Goal: Task Accomplishment & Management: Complete application form

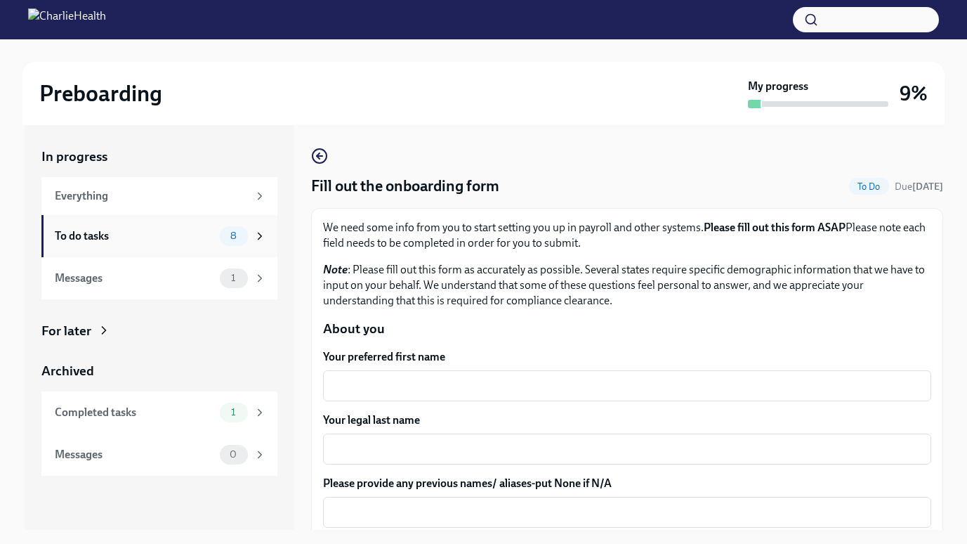
click at [162, 232] on div "To do tasks" at bounding box center [134, 235] width 159 height 15
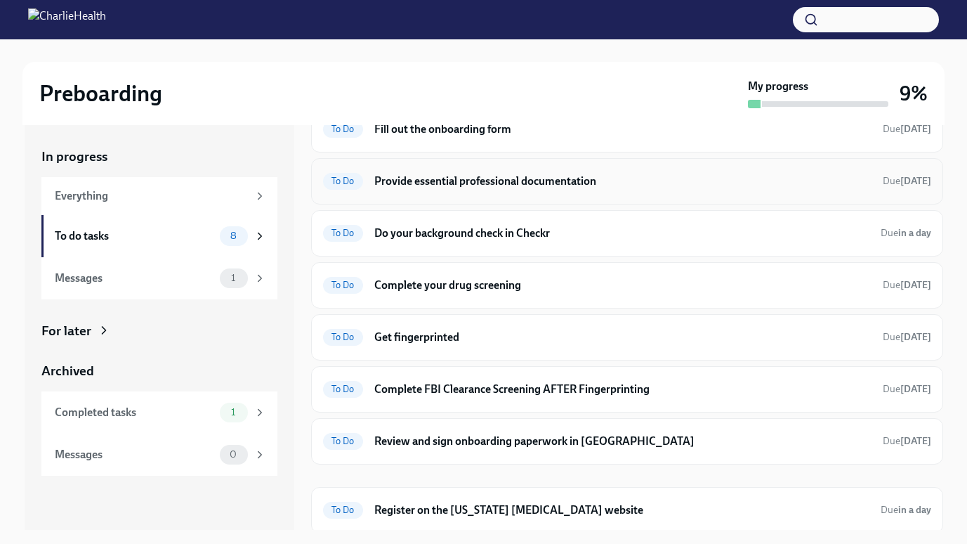
scroll to position [70, 0]
click at [470, 506] on h6 "Register on the [US_STATE] [MEDICAL_DATA] website" at bounding box center [621, 510] width 495 height 15
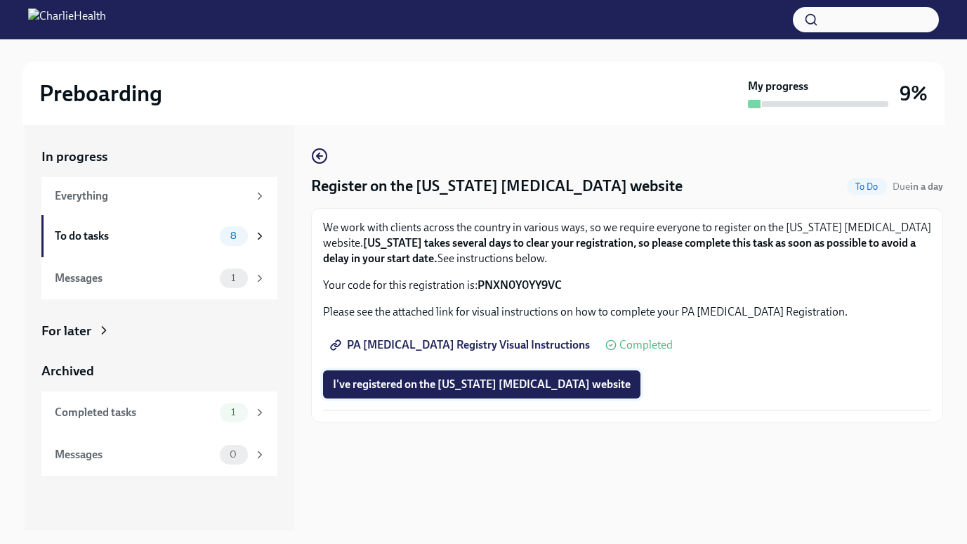
click at [481, 381] on span "I've registered on the [US_STATE] [MEDICAL_DATA] website" at bounding box center [482, 384] width 298 height 14
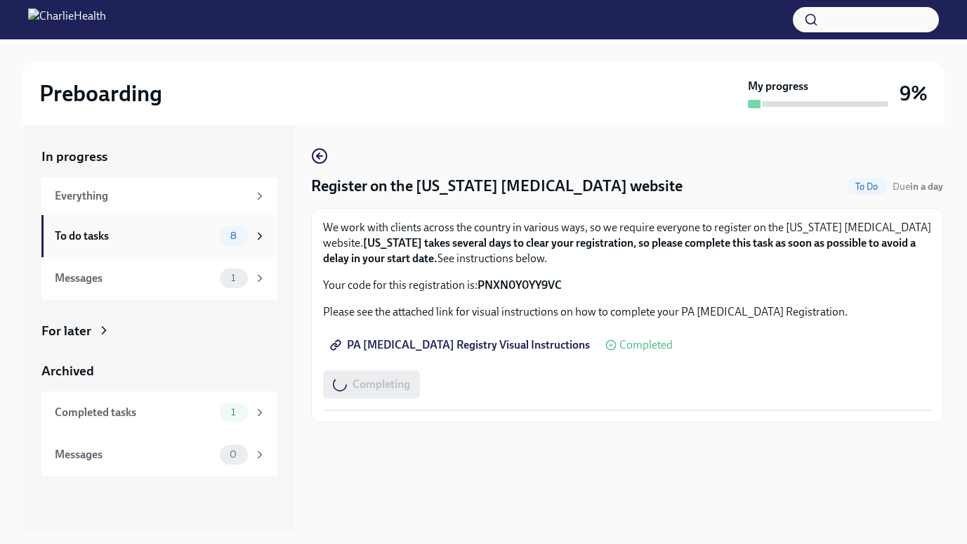
click at [173, 223] on div "To do tasks 8" at bounding box center [159, 236] width 236 height 42
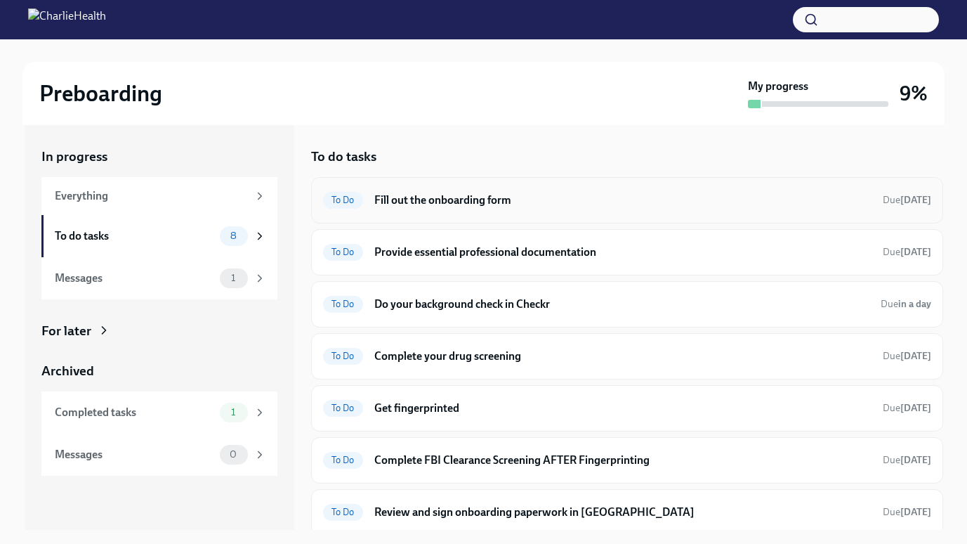
click at [414, 206] on h6 "Fill out the onboarding form" at bounding box center [622, 199] width 497 height 15
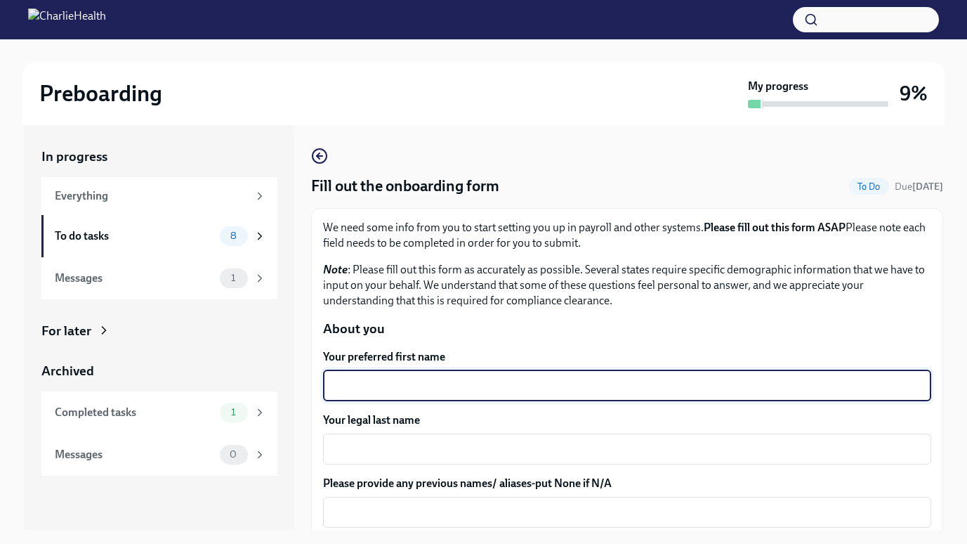
click at [419, 386] on textarea "Your preferred first name" at bounding box center [626, 385] width 591 height 17
type textarea "[PERSON_NAME]"
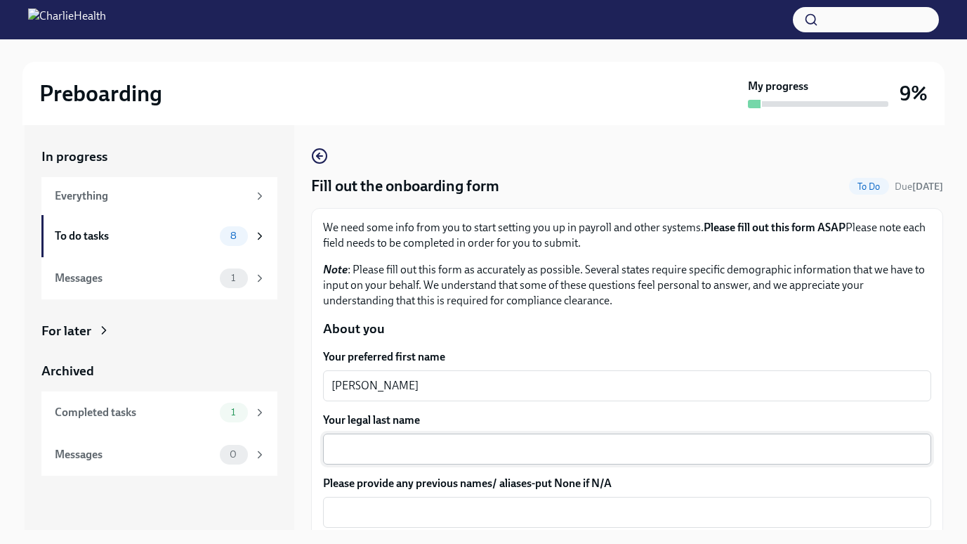
click at [415, 461] on div "x ​" at bounding box center [627, 448] width 608 height 31
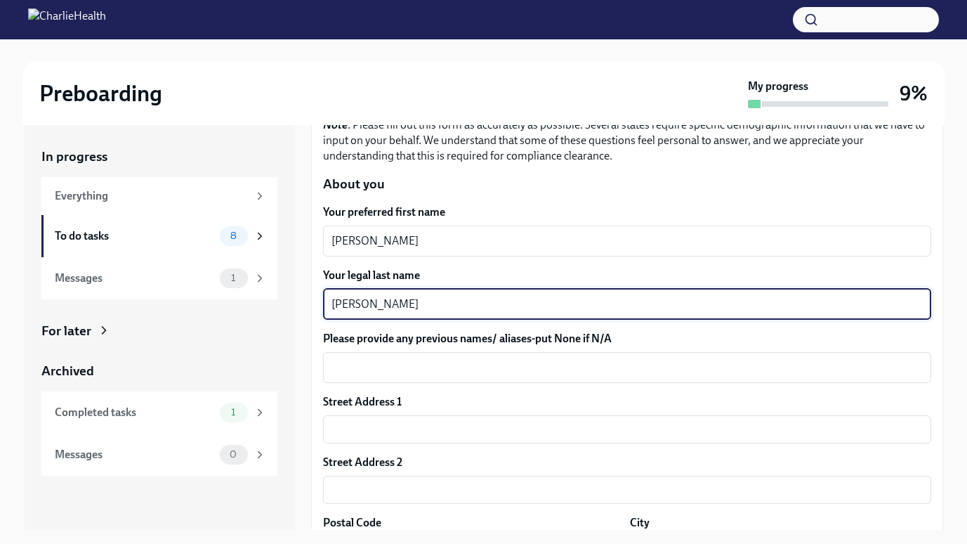
scroll to position [147, 0]
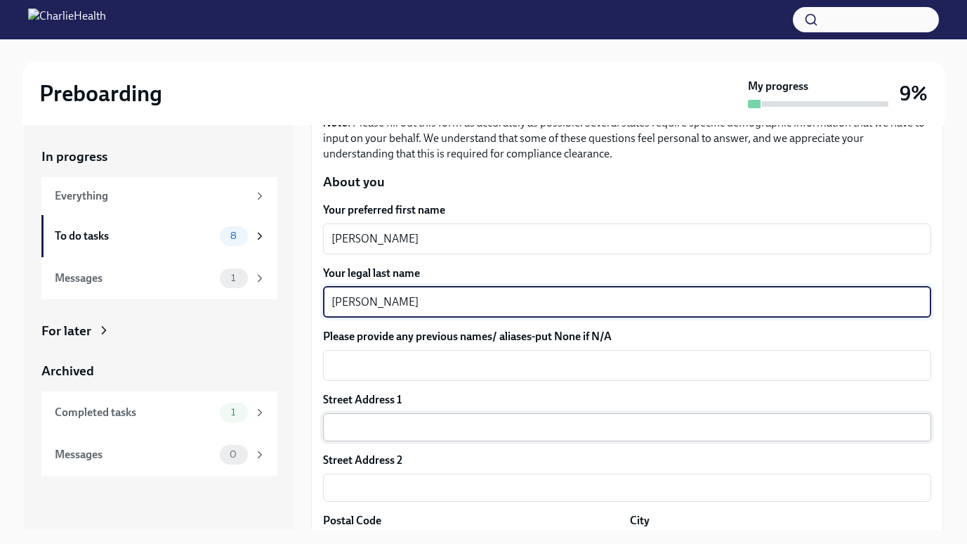
type textarea "[PERSON_NAME]"
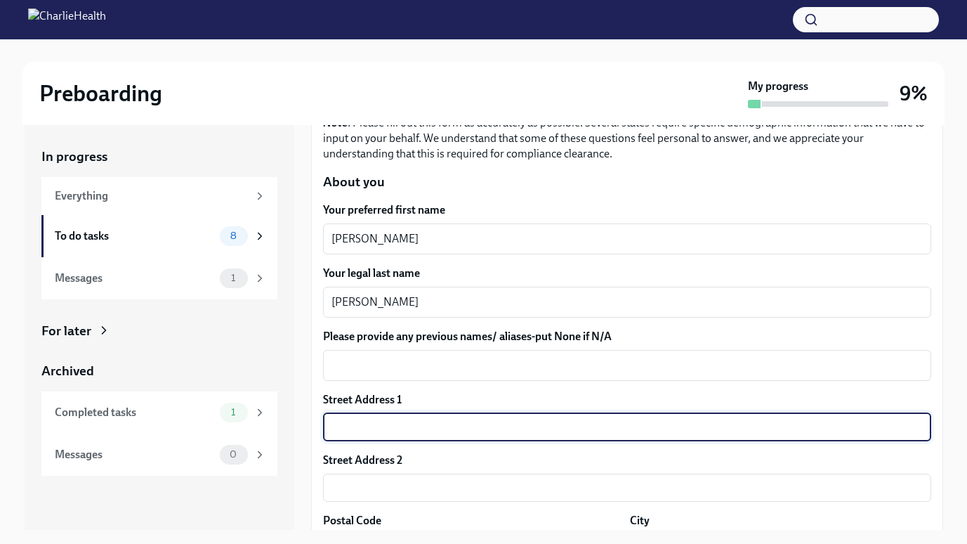
click at [419, 420] on input "text" at bounding box center [627, 427] width 608 height 28
type input "[STREET_ADDRESS]"
type input "78542"
type input "[GEOGRAPHIC_DATA]"
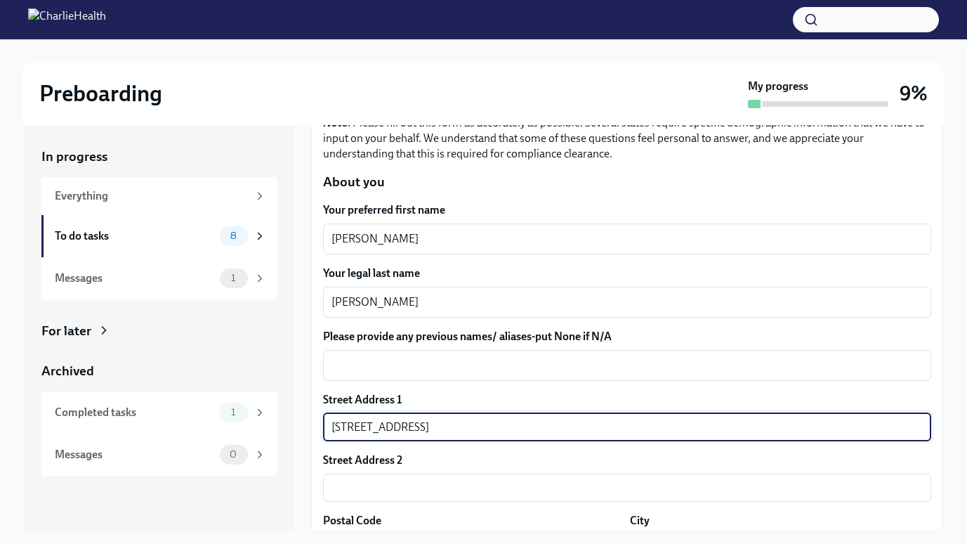
type input "US"
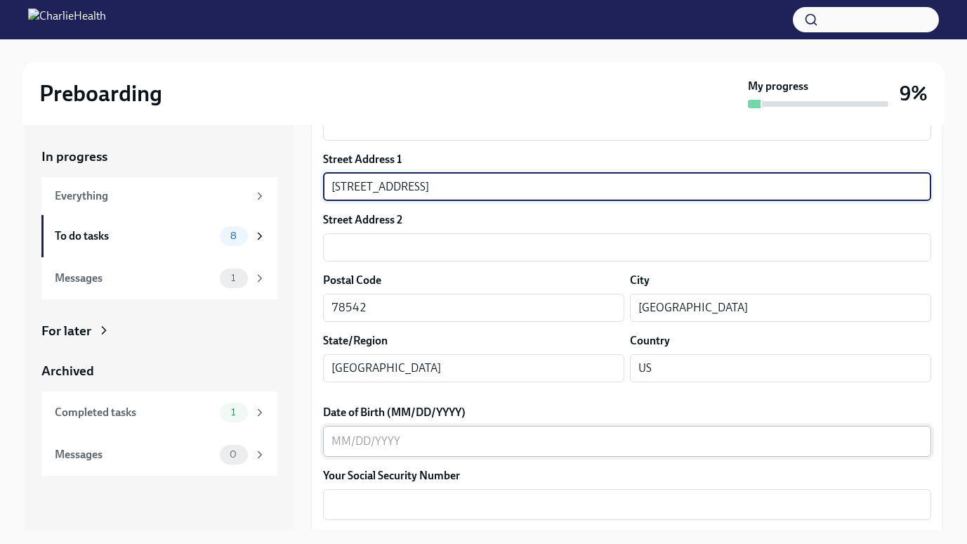
scroll to position [388, 0]
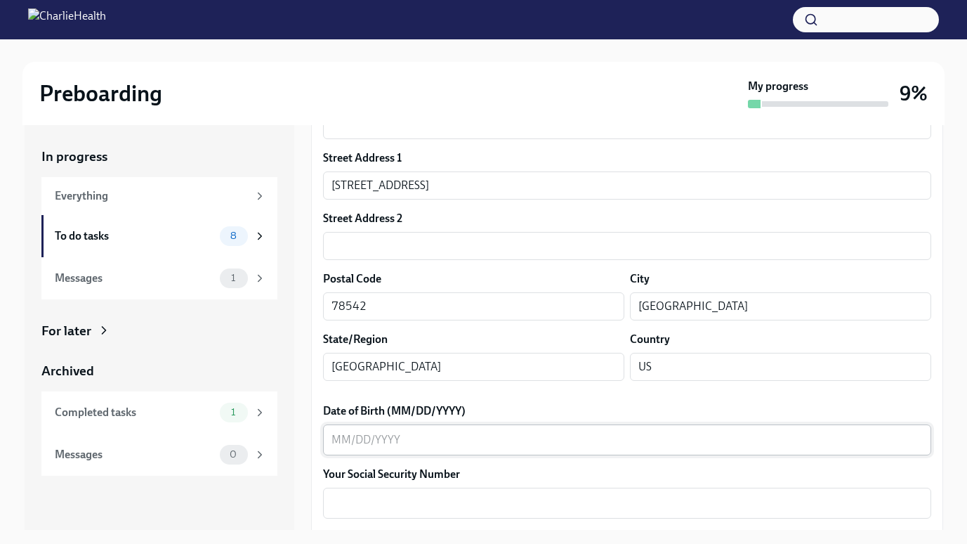
click at [457, 451] on div "x ​" at bounding box center [627, 439] width 608 height 31
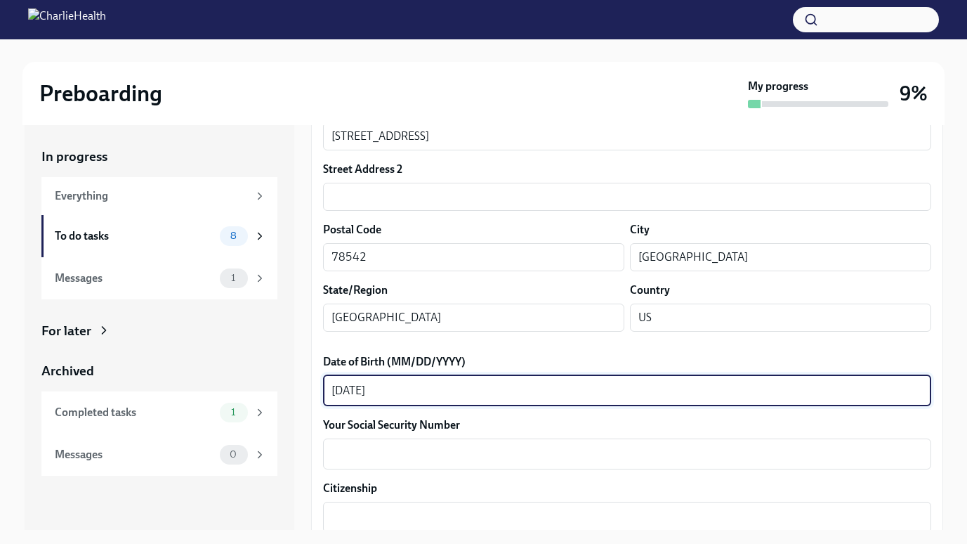
scroll to position [438, 0]
type textarea "[DATE]"
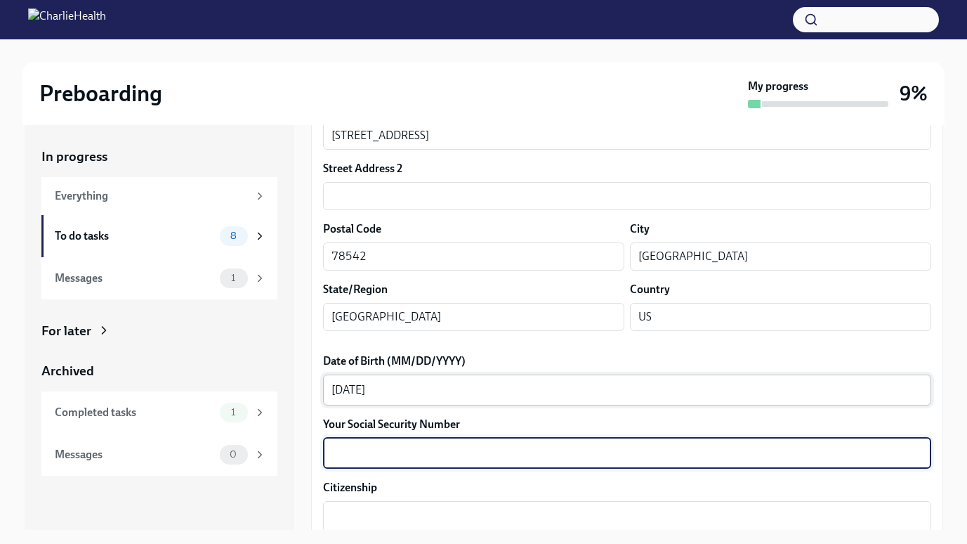
click at [457, 451] on textarea "Your Social Security Number" at bounding box center [626, 453] width 591 height 17
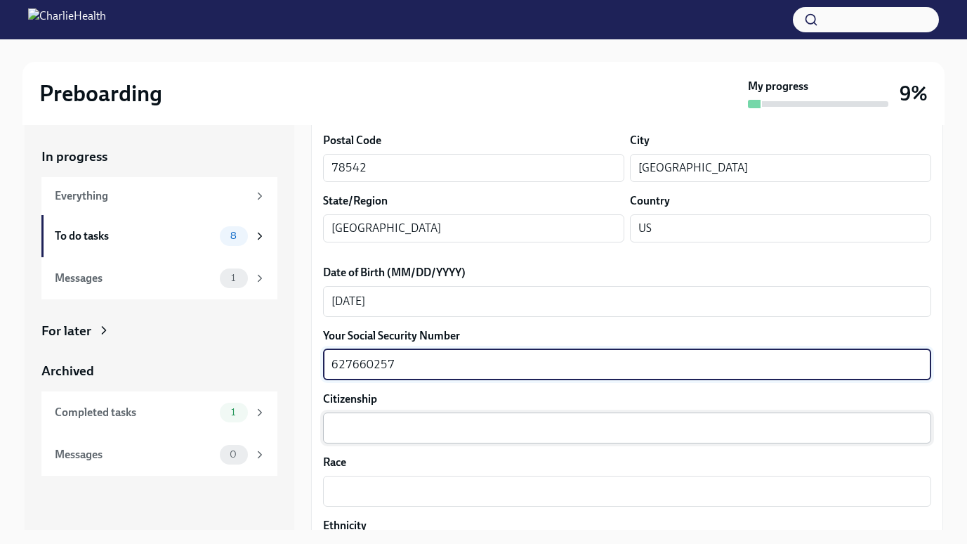
scroll to position [527, 0]
type textarea "627660257"
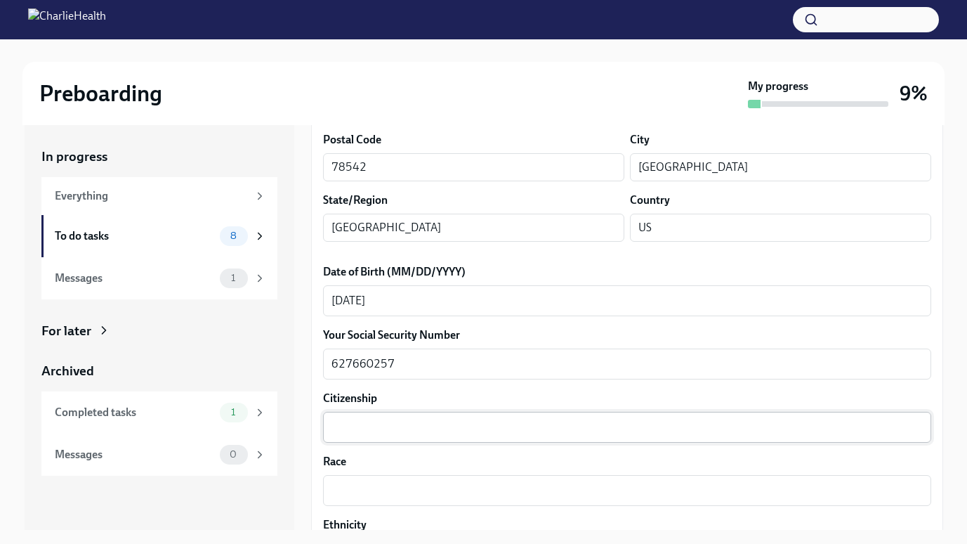
click at [443, 437] on div "x ​" at bounding box center [627, 427] width 608 height 31
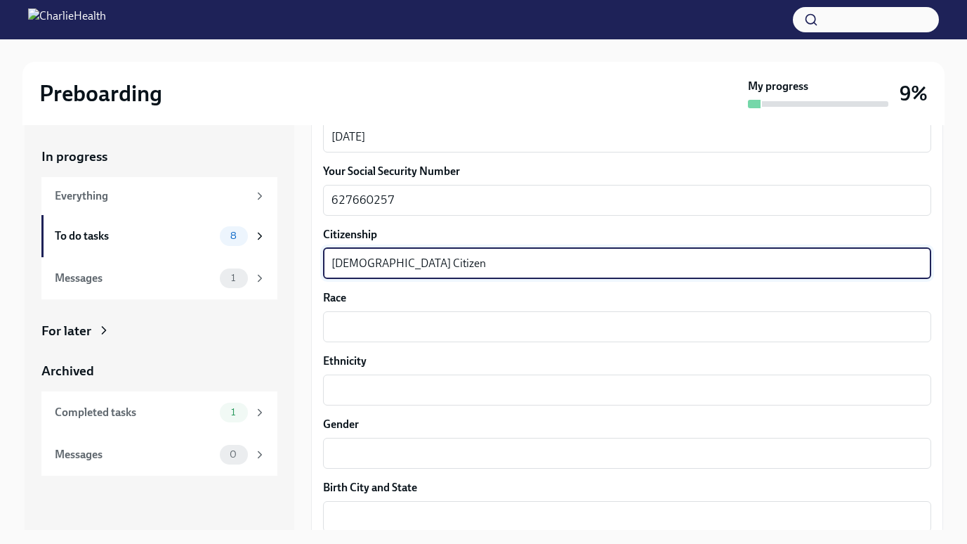
scroll to position [692, 0]
type textarea "[DEMOGRAPHIC_DATA] Citizen"
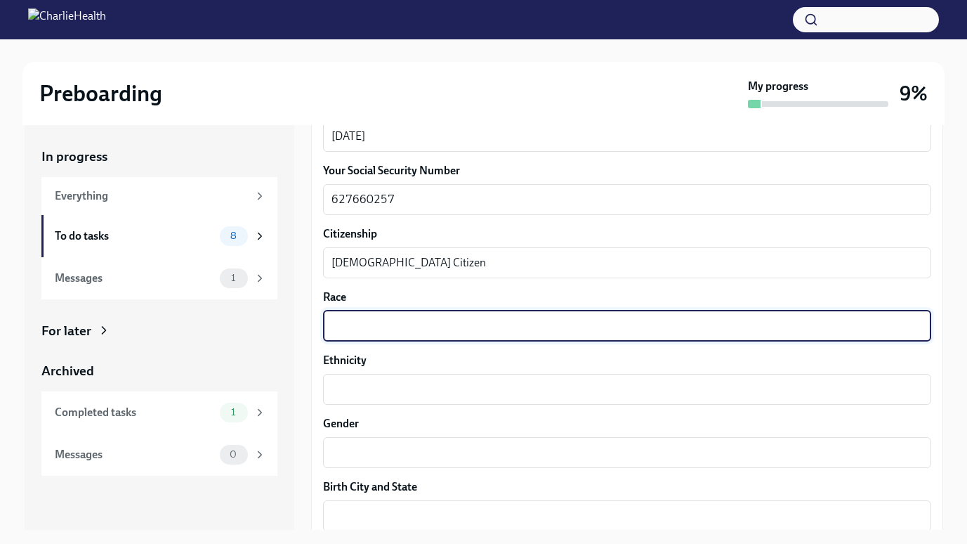
click at [355, 329] on textarea "Race" at bounding box center [626, 325] width 591 height 17
type textarea "White"
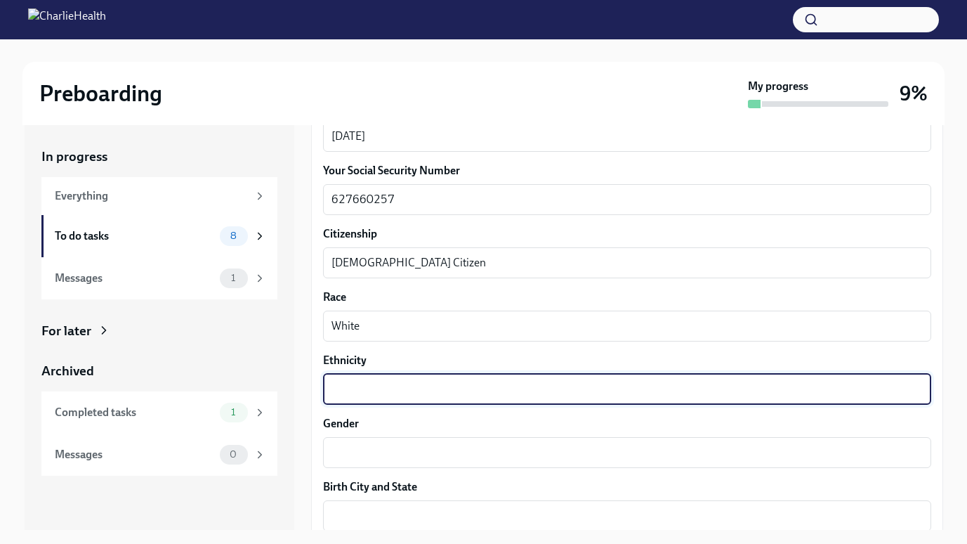
click at [341, 381] on textarea "Ethnicity" at bounding box center [626, 389] width 591 height 17
type textarea "[DEMOGRAPHIC_DATA]"
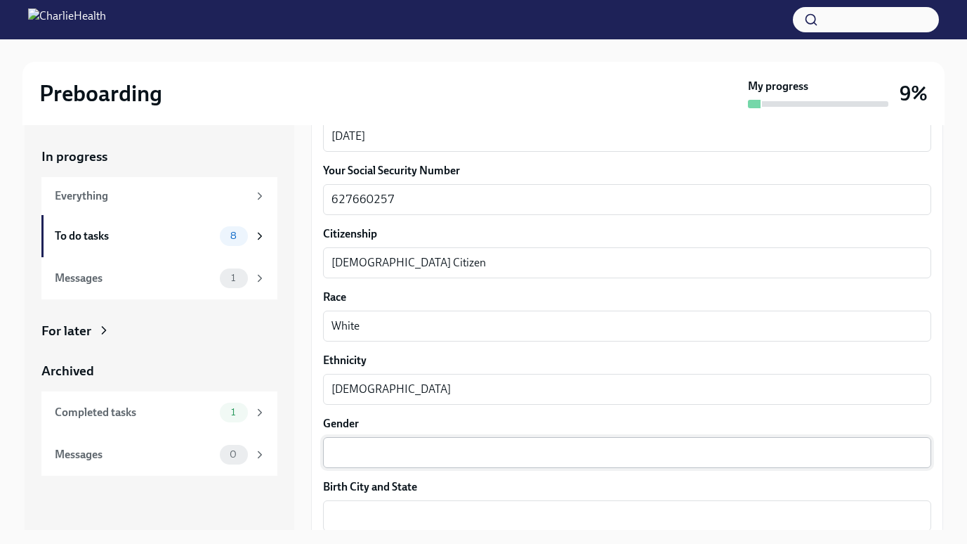
click at [362, 463] on div "x ​" at bounding box center [627, 452] width 608 height 31
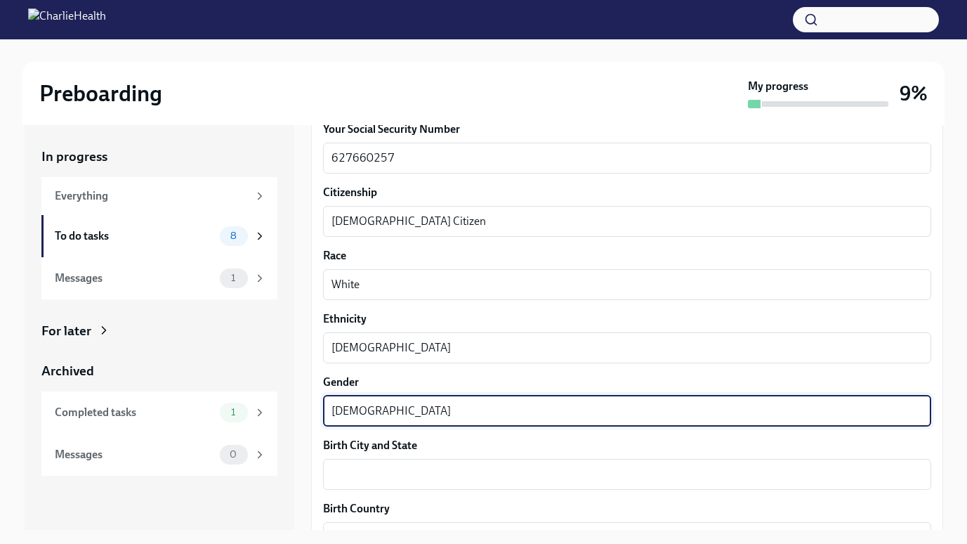
scroll to position [735, 0]
type textarea "[DEMOGRAPHIC_DATA]"
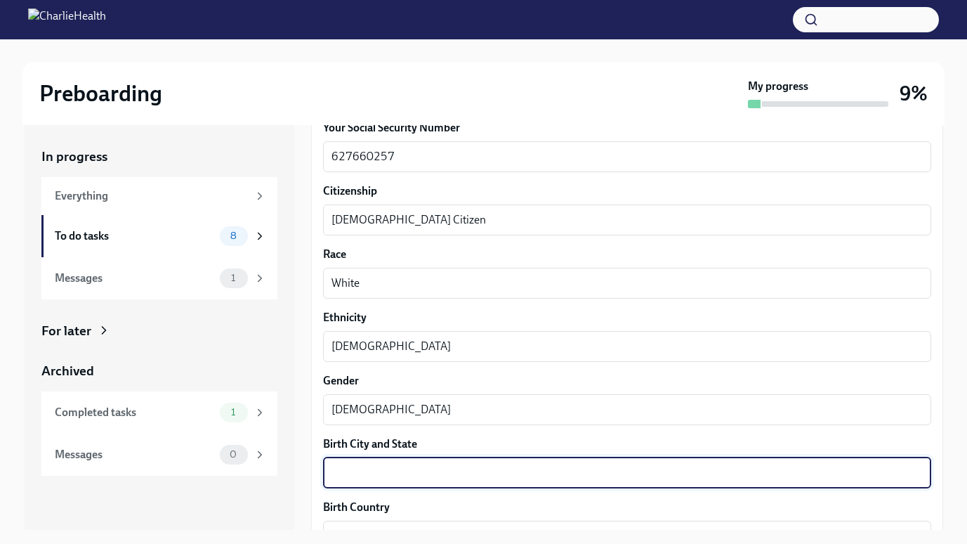
drag, startPoint x: 360, startPoint y: 473, endPoint x: 334, endPoint y: 478, distance: 25.6
click at [334, 478] on textarea "Birth City and State" at bounding box center [626, 472] width 591 height 17
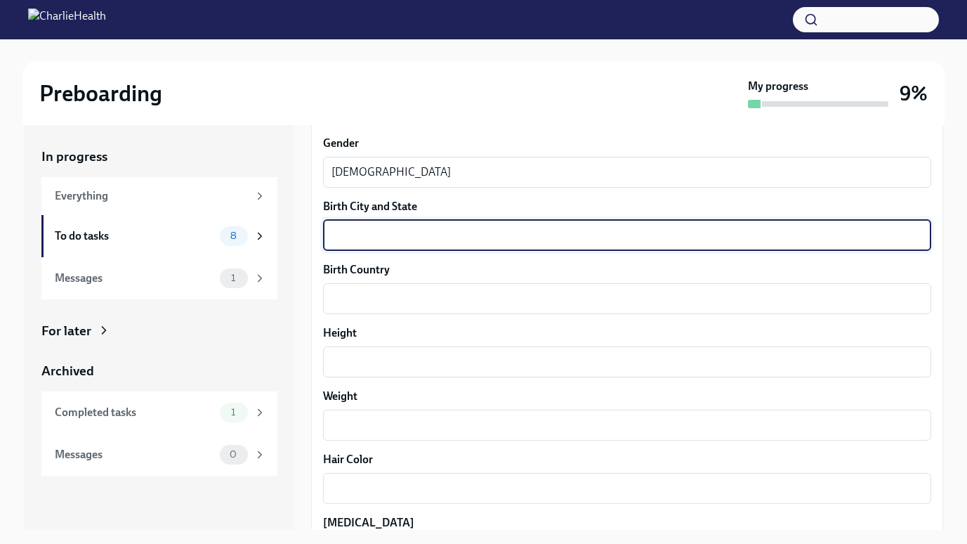
scroll to position [973, 0]
type textarea "[GEOGRAPHIC_DATA], [US_STATE]"
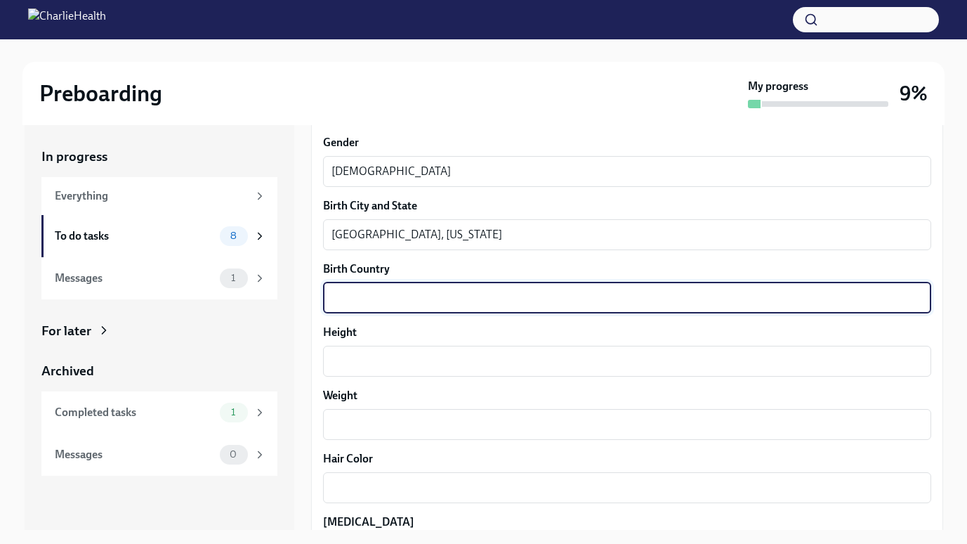
click at [369, 297] on textarea "Birth Country" at bounding box center [626, 297] width 591 height 17
type textarea "H"
type textarea "U.S."
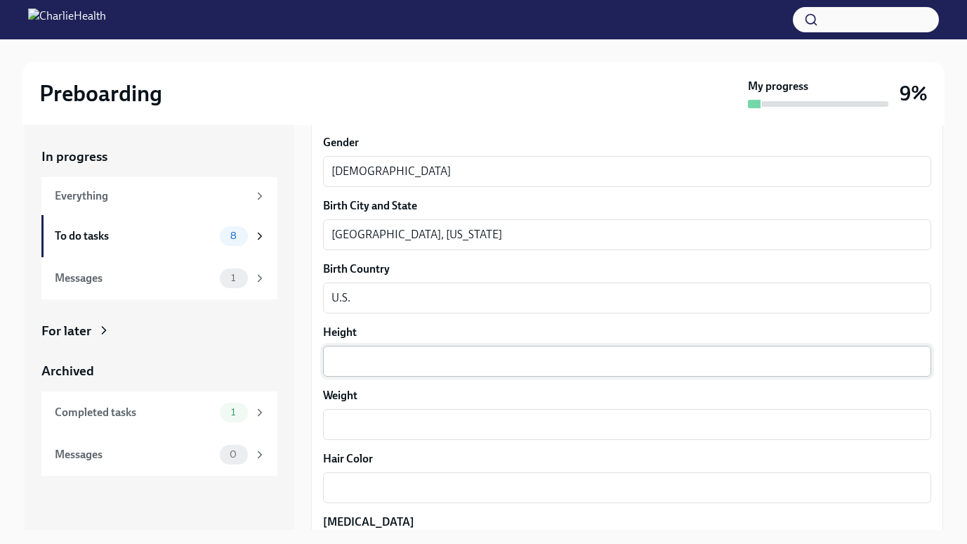
click at [398, 347] on div "x ​" at bounding box center [627, 360] width 608 height 31
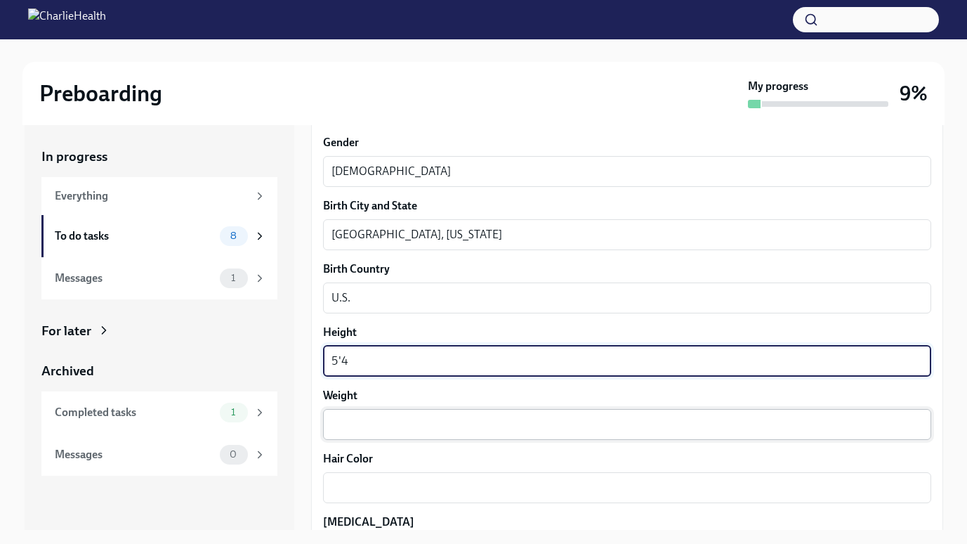
type textarea "5'4"
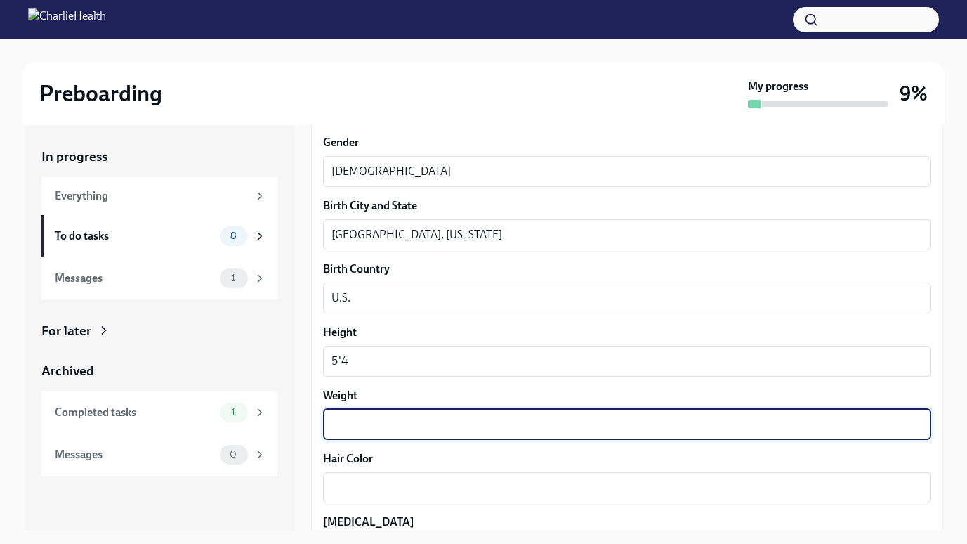
click at [368, 432] on textarea "Weight" at bounding box center [626, 424] width 591 height 17
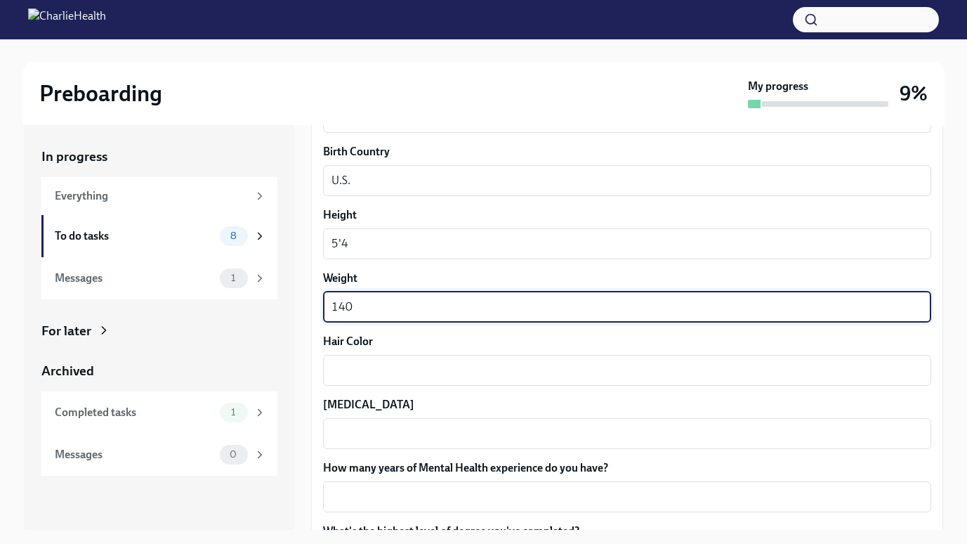
scroll to position [1091, 0]
type textarea "140"
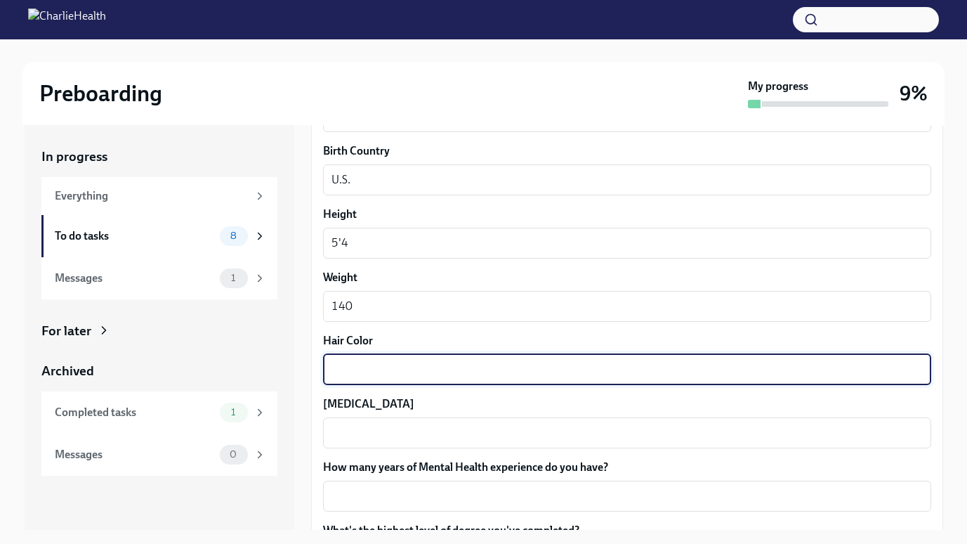
click at [376, 374] on textarea "Hair Color" at bounding box center [626, 369] width 591 height 17
type textarea "d"
type textarea "Dark Brown"
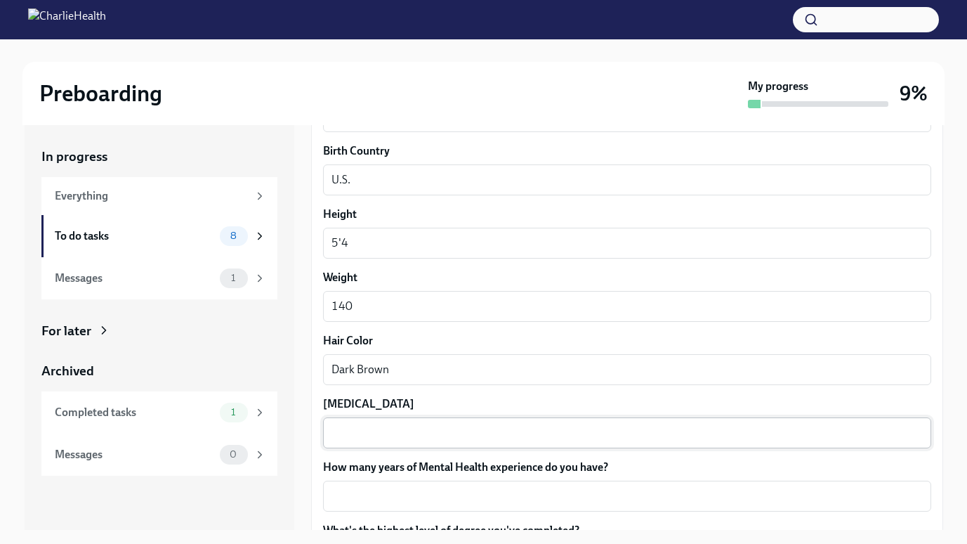
click at [362, 442] on div "x ​" at bounding box center [627, 432] width 608 height 31
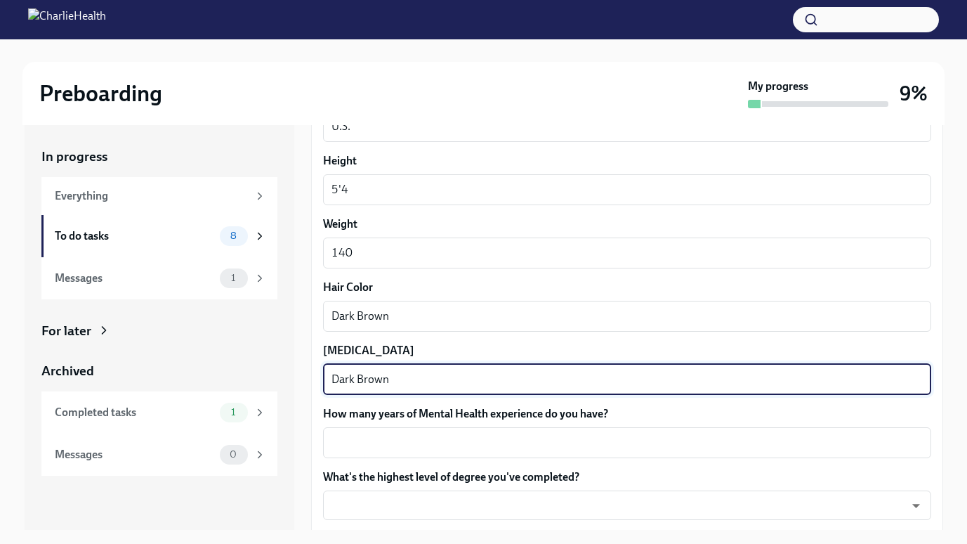
scroll to position [1157, 0]
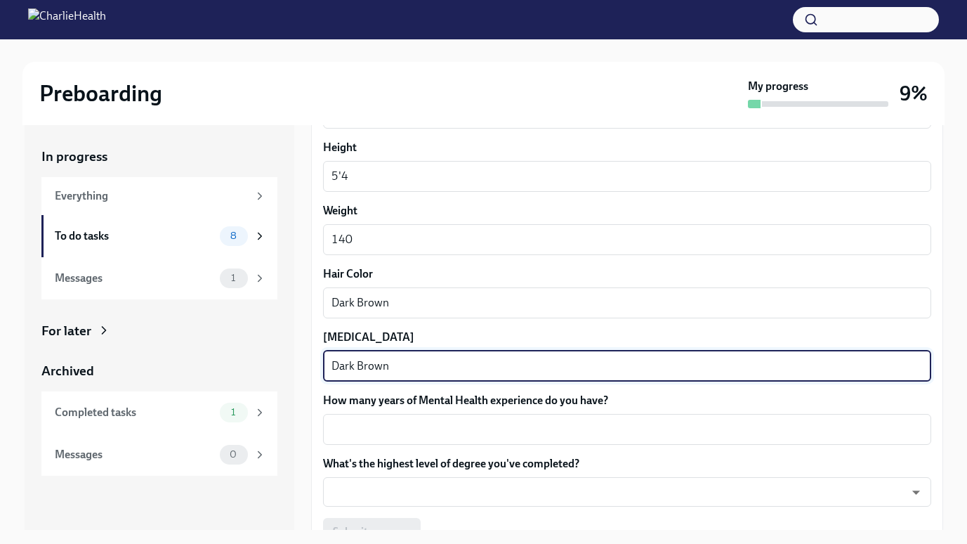
type textarea "Dark Brown"
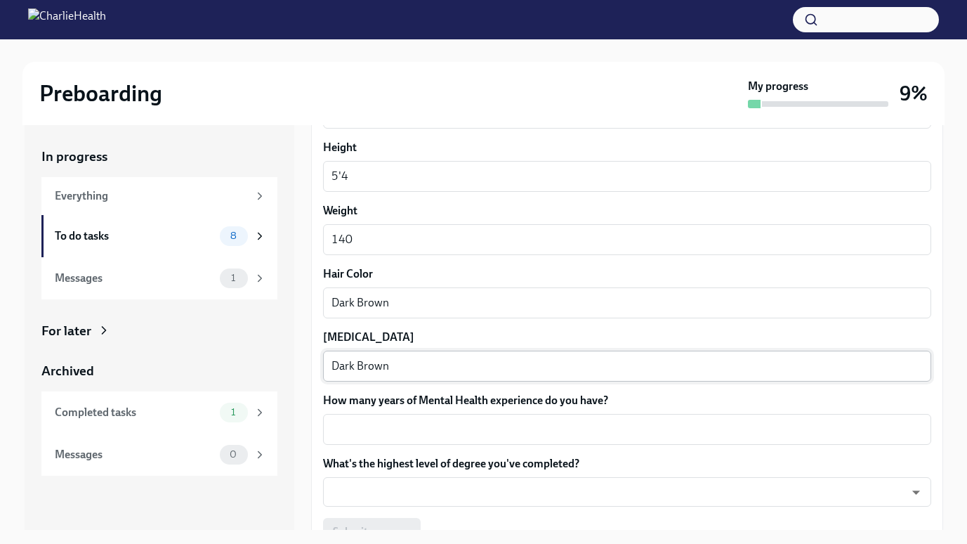
click at [362, 442] on div "x ​" at bounding box center [627, 429] width 608 height 31
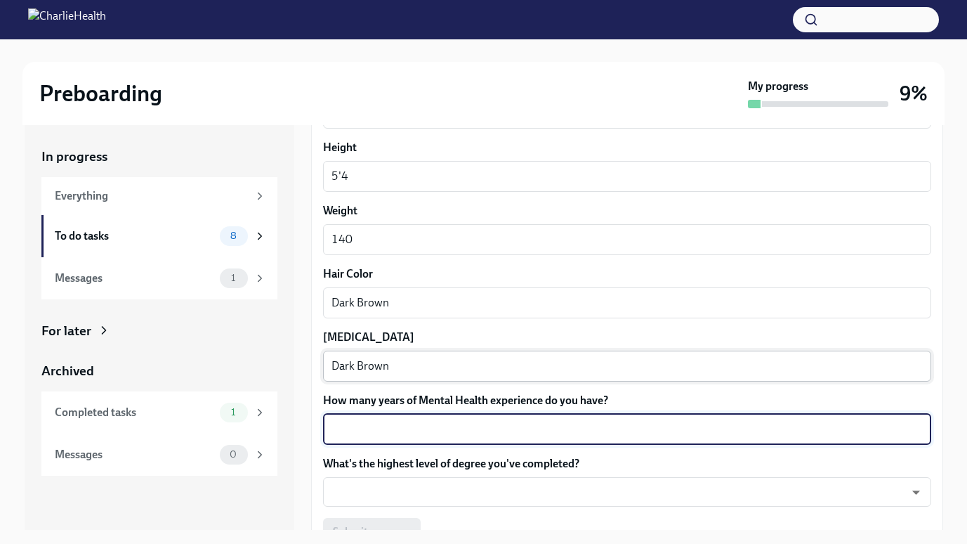
type textarea "2"
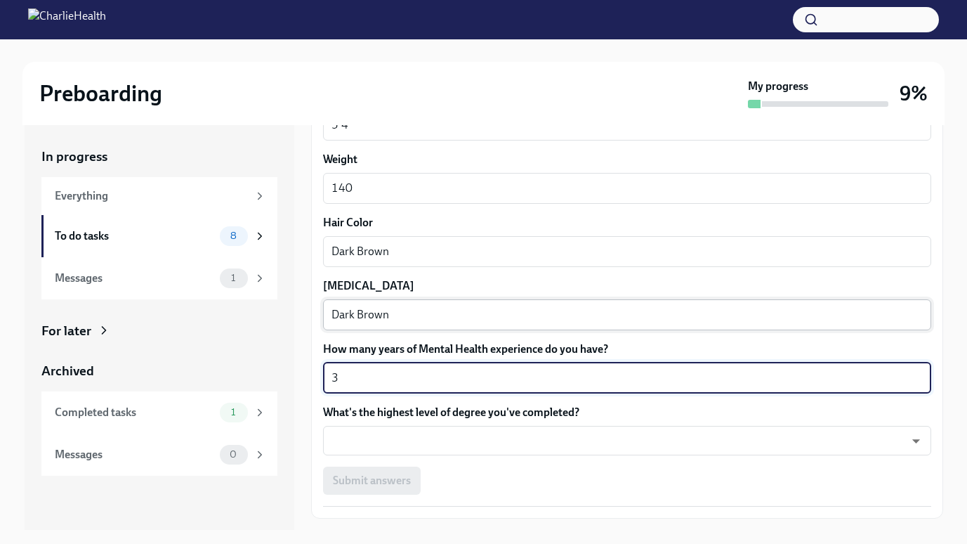
scroll to position [1209, 0]
type textarea "3"
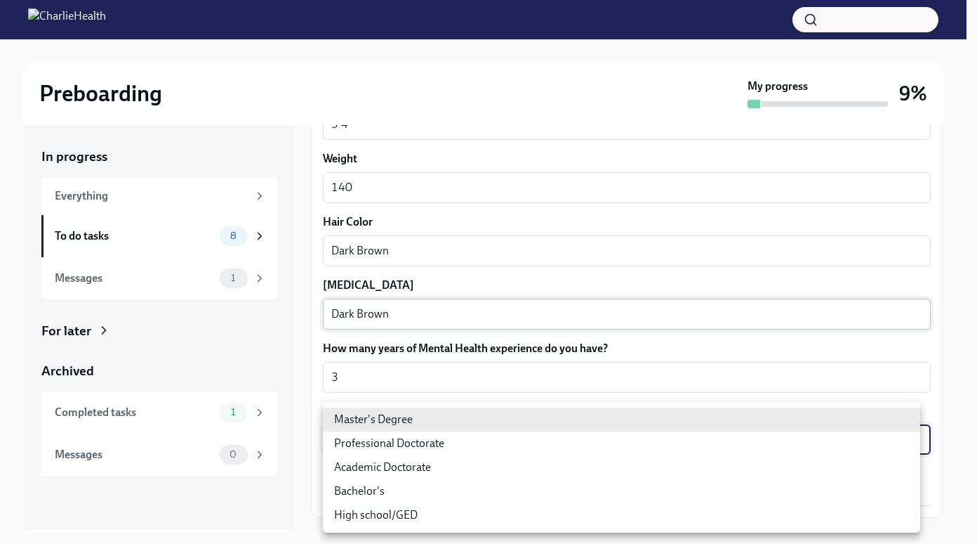
click at [362, 442] on body "Preboarding My progress 9% In progress Everything To do tasks 8 Messages 1 For …" at bounding box center [488, 284] width 977 height 569
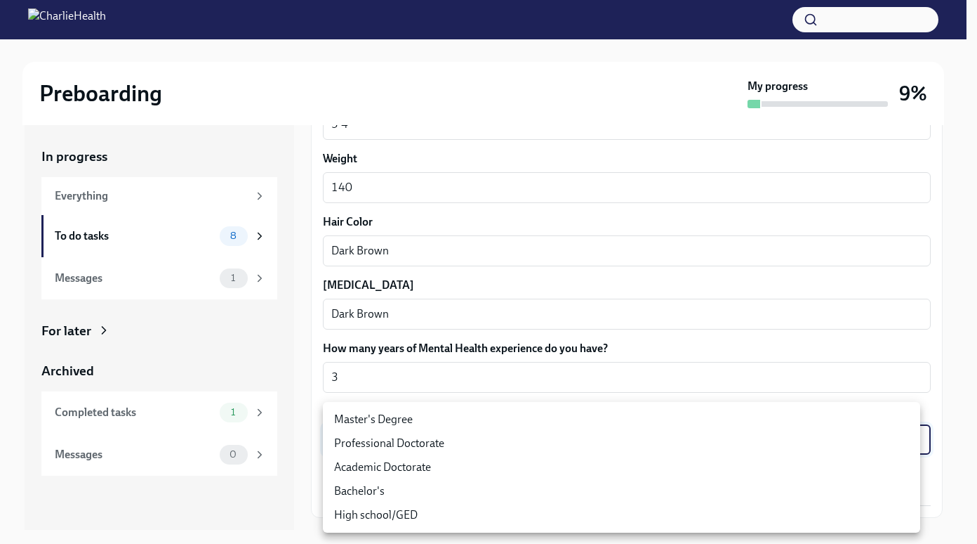
click at [368, 417] on li "Master's Degree" at bounding box center [622, 419] width 598 height 24
type input "2vBr-ghkD"
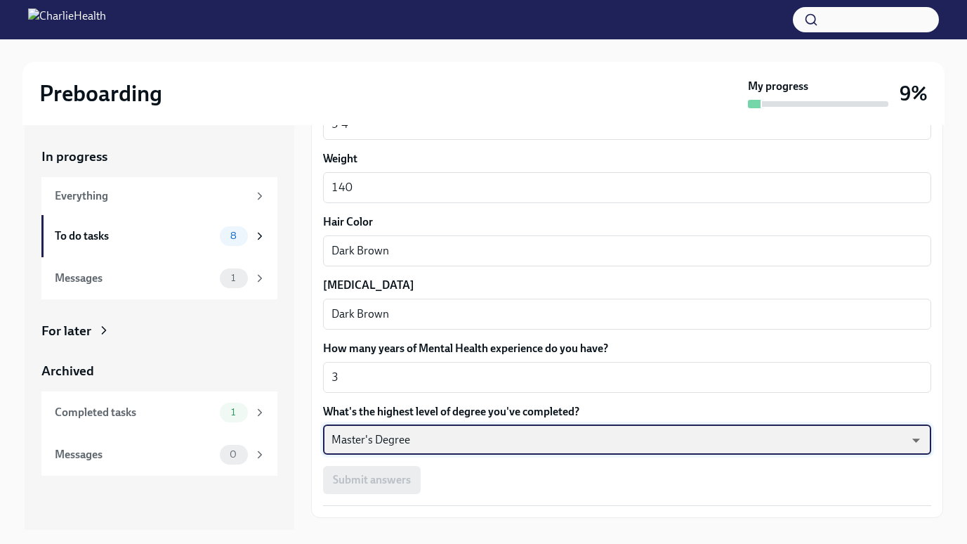
scroll to position [1242, 0]
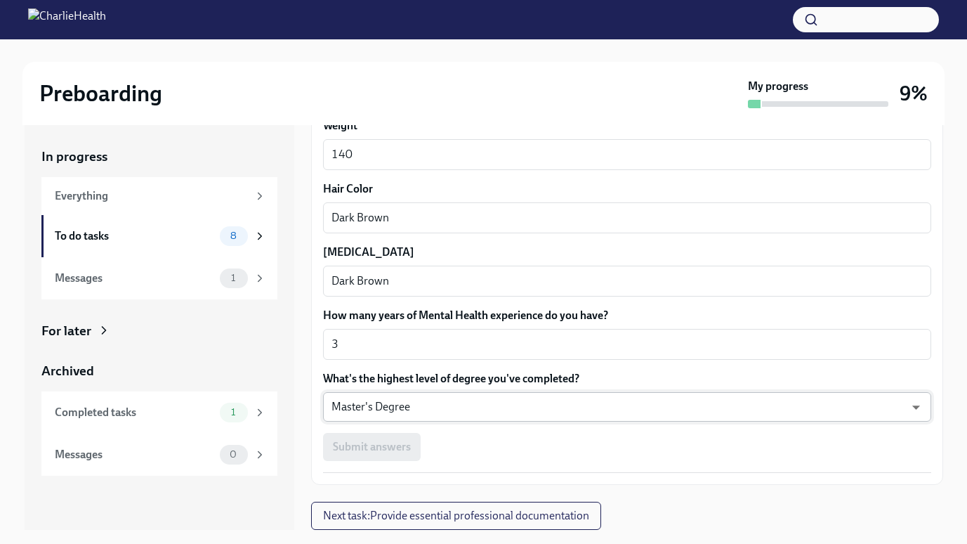
click at [512, 452] on div "Submit answers" at bounding box center [627, 447] width 608 height 28
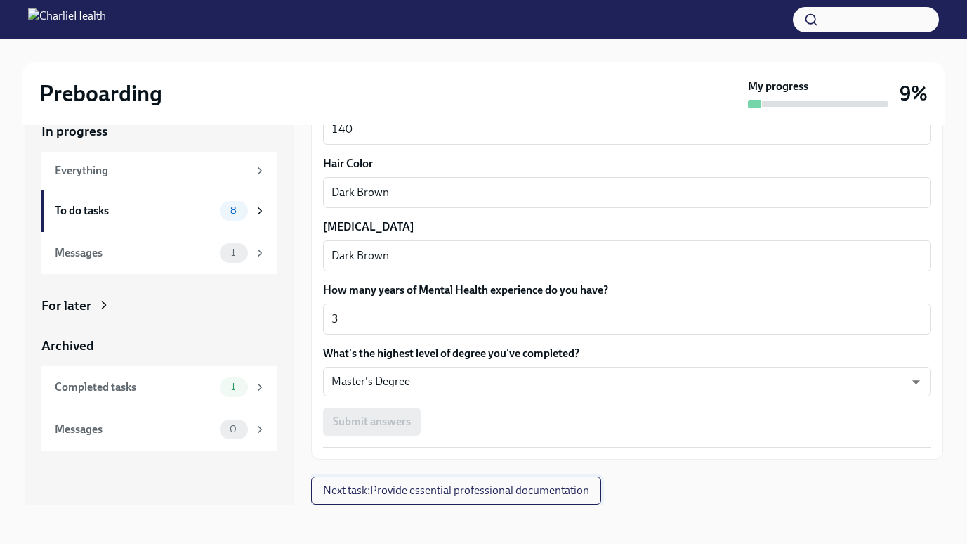
click at [473, 487] on span "Next task : Provide essential professional documentation" at bounding box center [456, 490] width 266 height 14
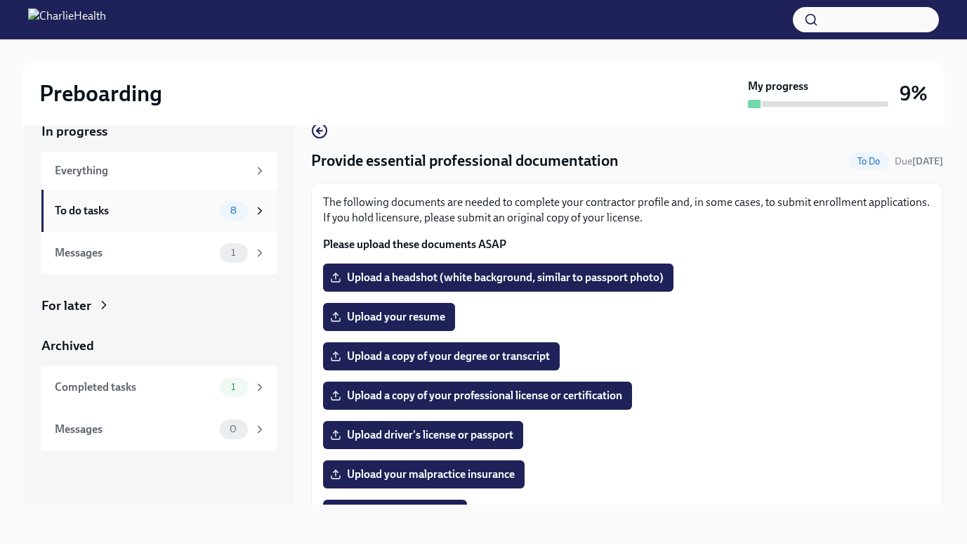
click at [131, 192] on div "To do tasks 8" at bounding box center [159, 211] width 236 height 42
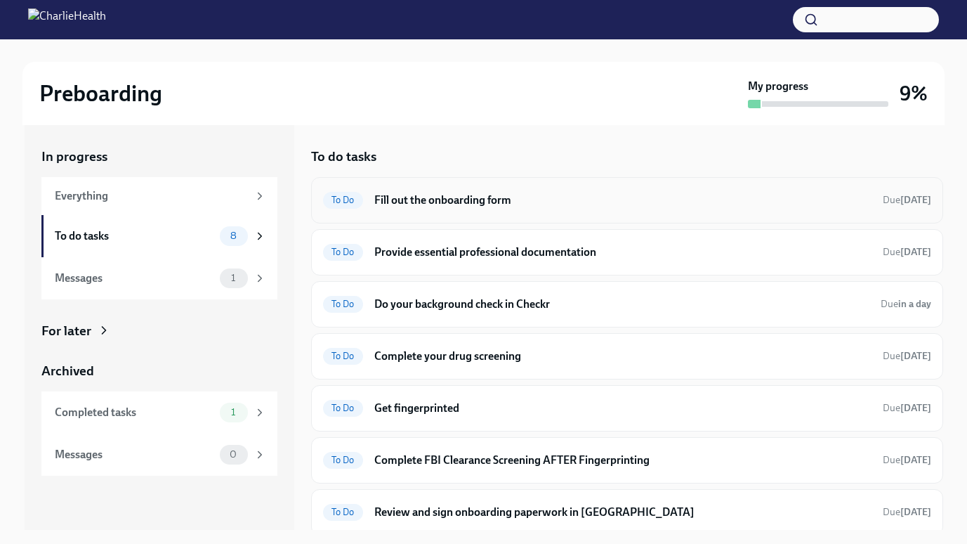
click at [355, 202] on span "To Do" at bounding box center [343, 200] width 40 height 11
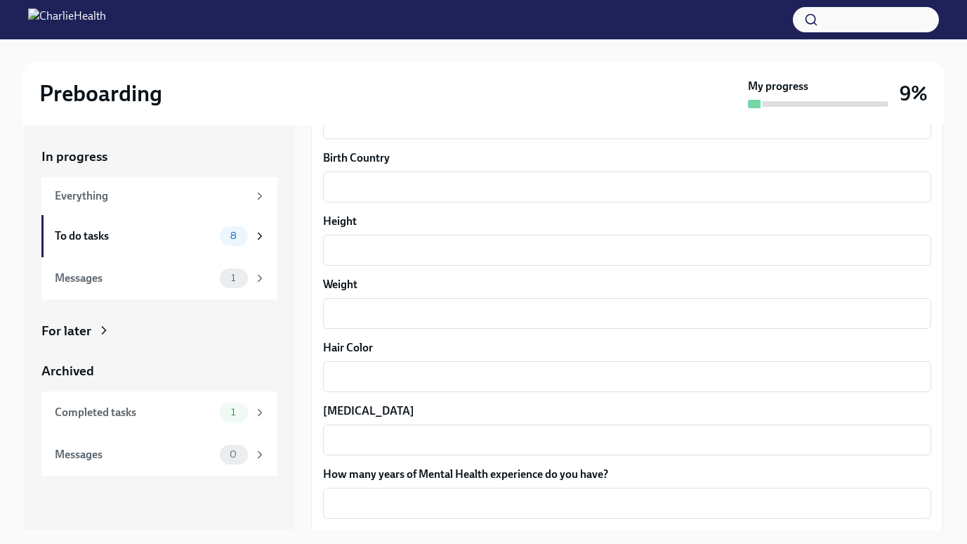
scroll to position [1242, 0]
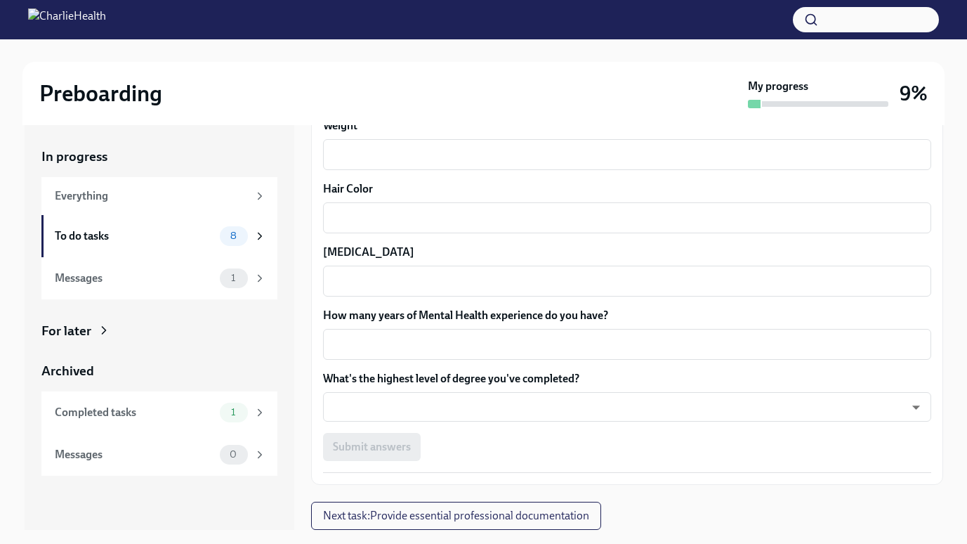
click at [402, 447] on div "Submit answers" at bounding box center [627, 447] width 608 height 28
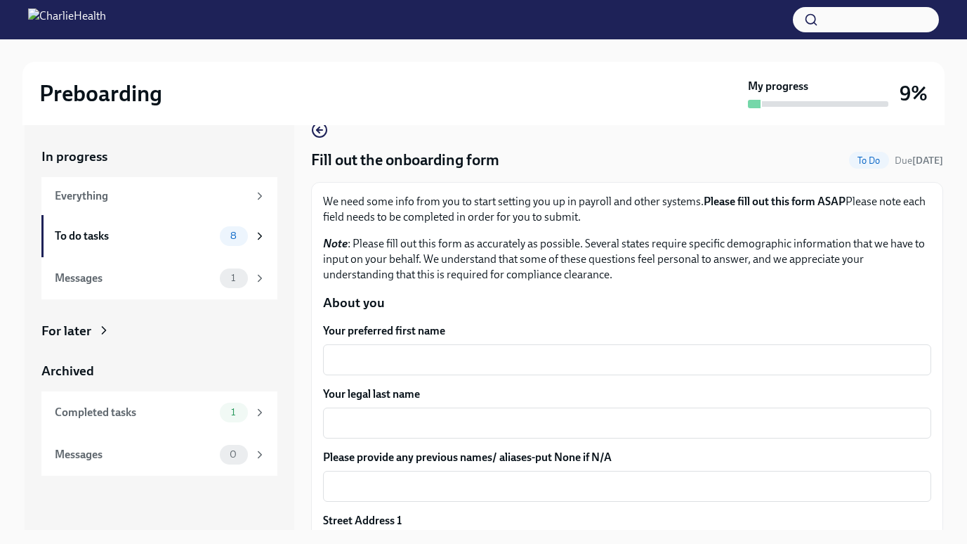
scroll to position [27, 0]
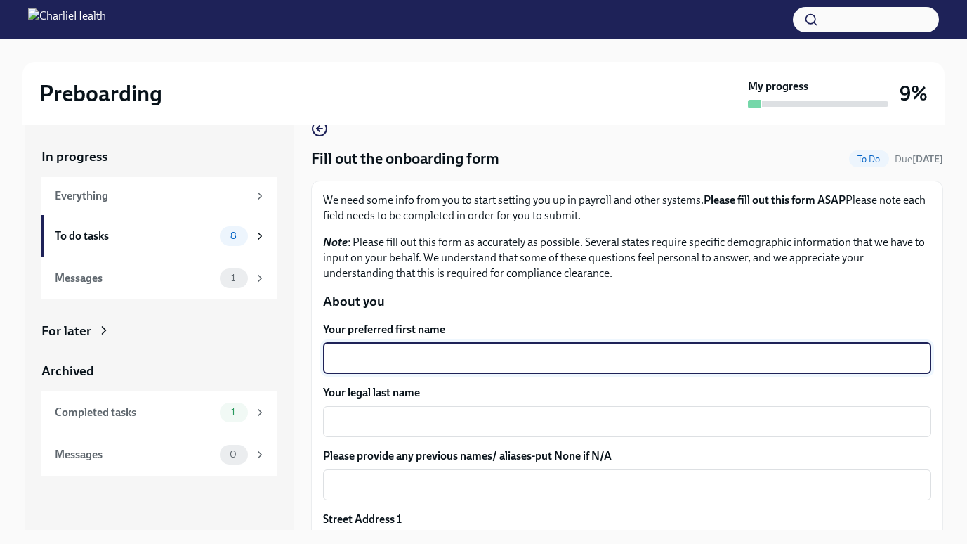
click at [435, 355] on textarea "Your preferred first name" at bounding box center [626, 358] width 591 height 17
type textarea "L"
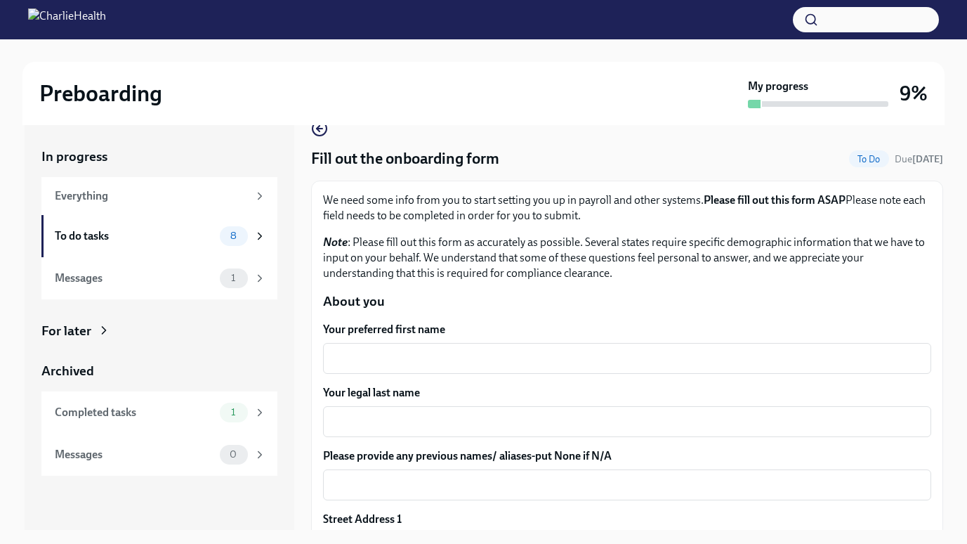
click at [849, 154] on span "To Do" at bounding box center [869, 159] width 40 height 11
click at [603, 358] on textarea "Your preferred first name" at bounding box center [626, 358] width 591 height 17
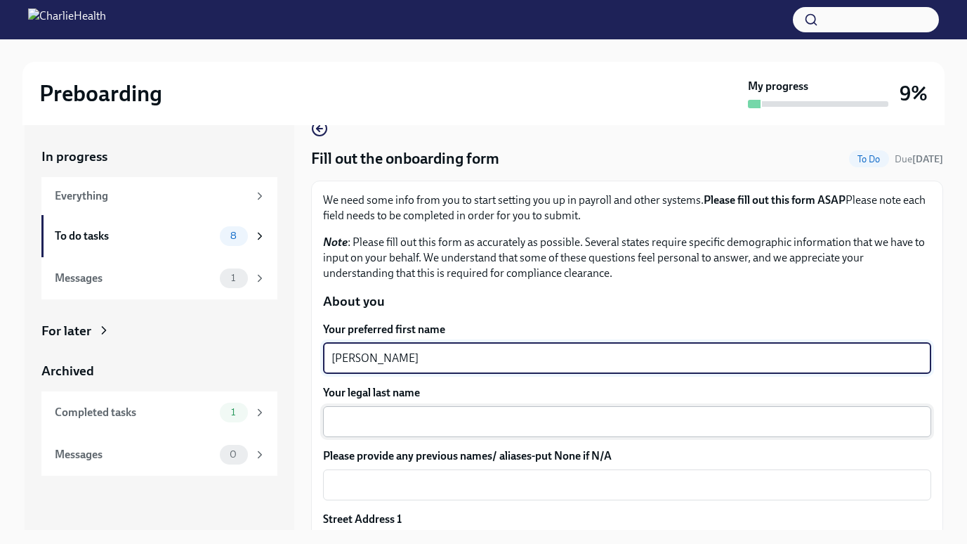
type textarea "[PERSON_NAME]"
click at [551, 430] on div "x ​" at bounding box center [627, 421] width 608 height 31
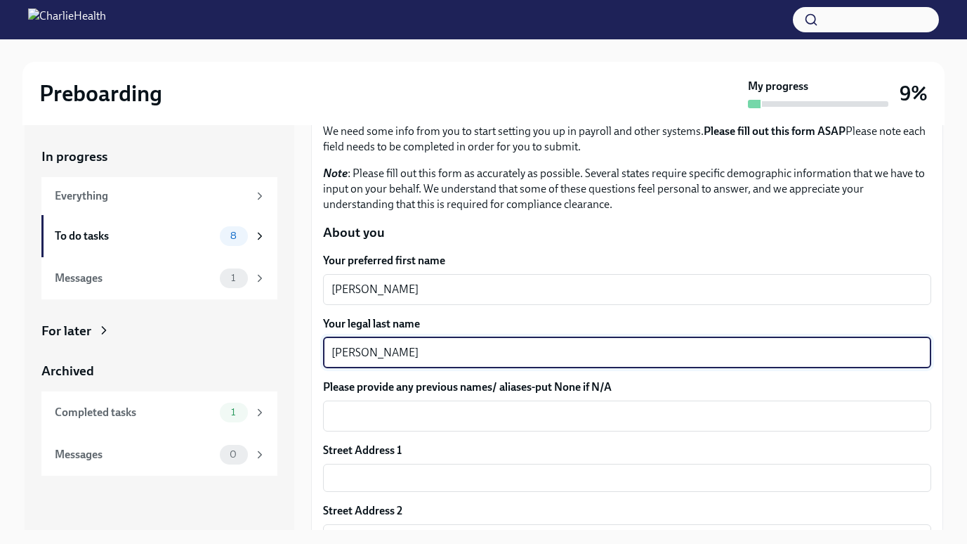
scroll to position [100, 0]
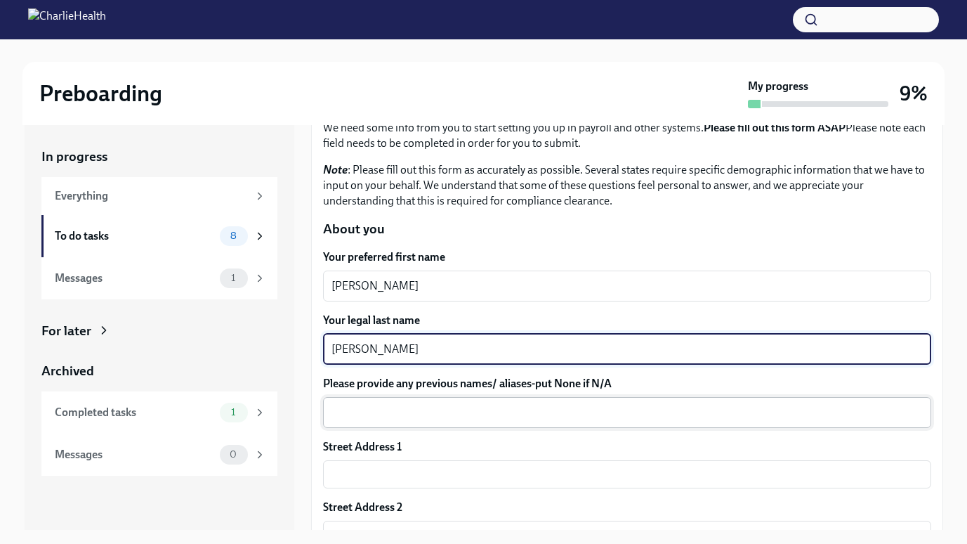
type textarea "[PERSON_NAME]"
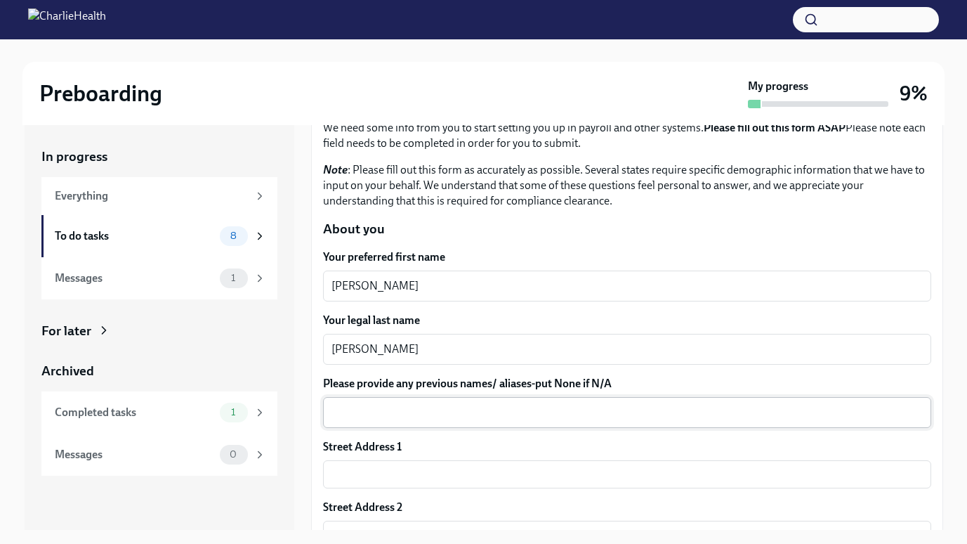
click at [546, 421] on div "x ​" at bounding box center [627, 412] width 608 height 31
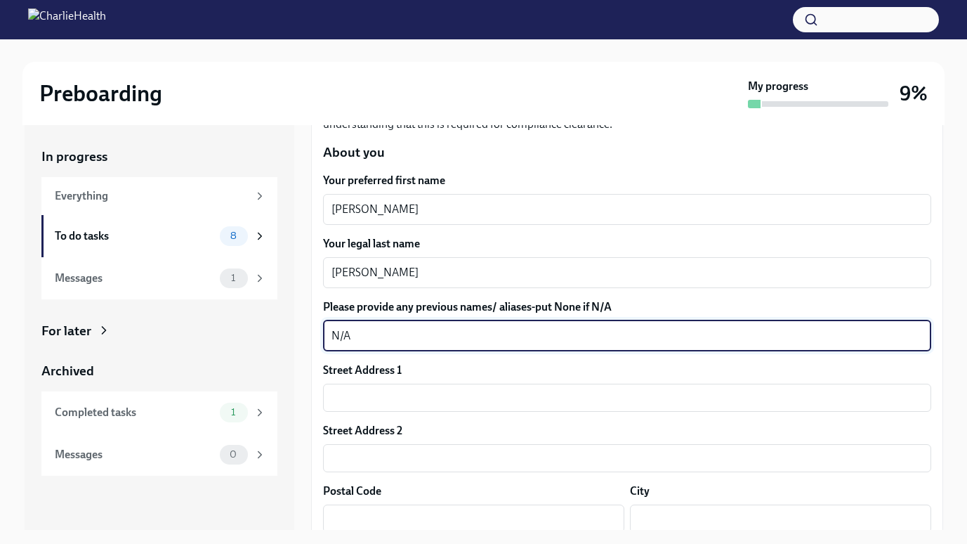
scroll to position [180, 0]
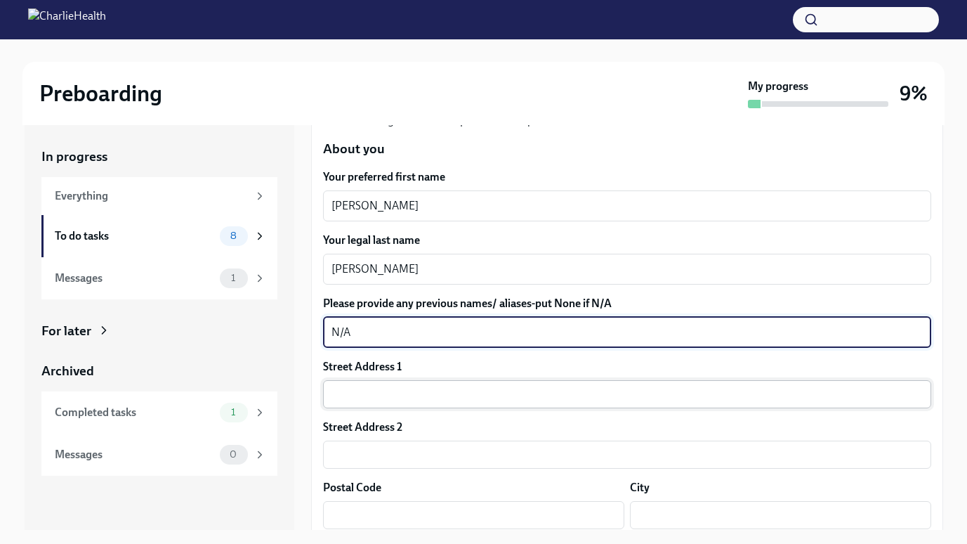
type textarea "N/A"
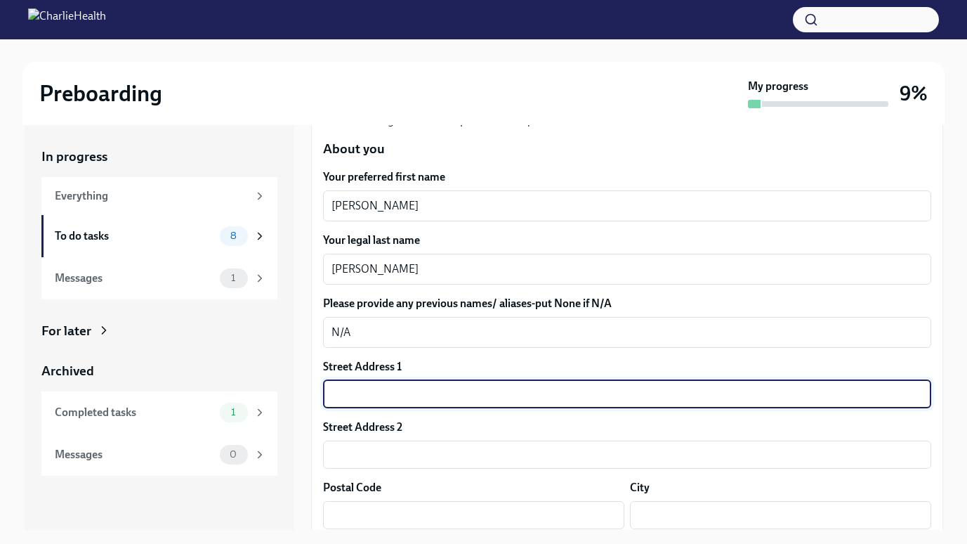
click at [506, 400] on input "text" at bounding box center [627, 394] width 608 height 28
type input "[STREET_ADDRESS]"
type input "78542"
type input "[GEOGRAPHIC_DATA]"
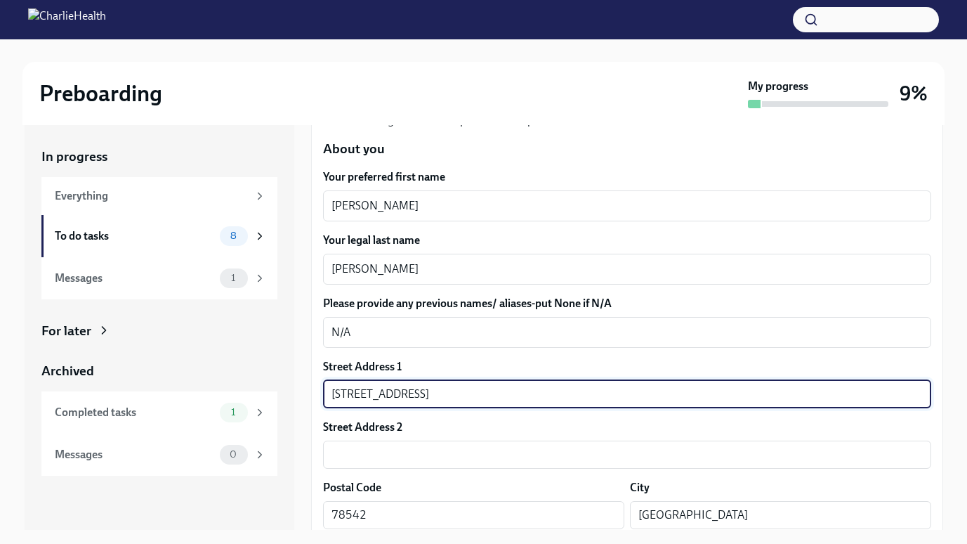
type input "US"
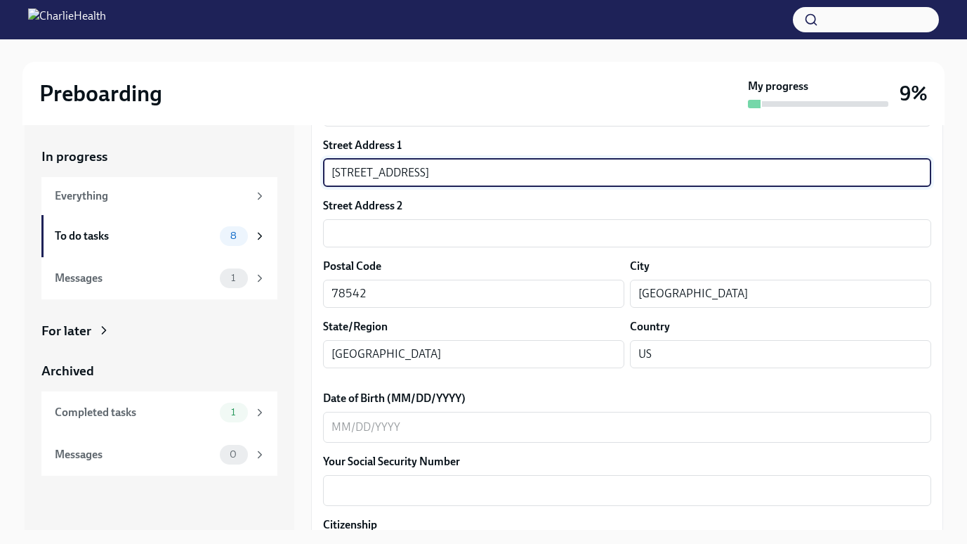
scroll to position [402, 0]
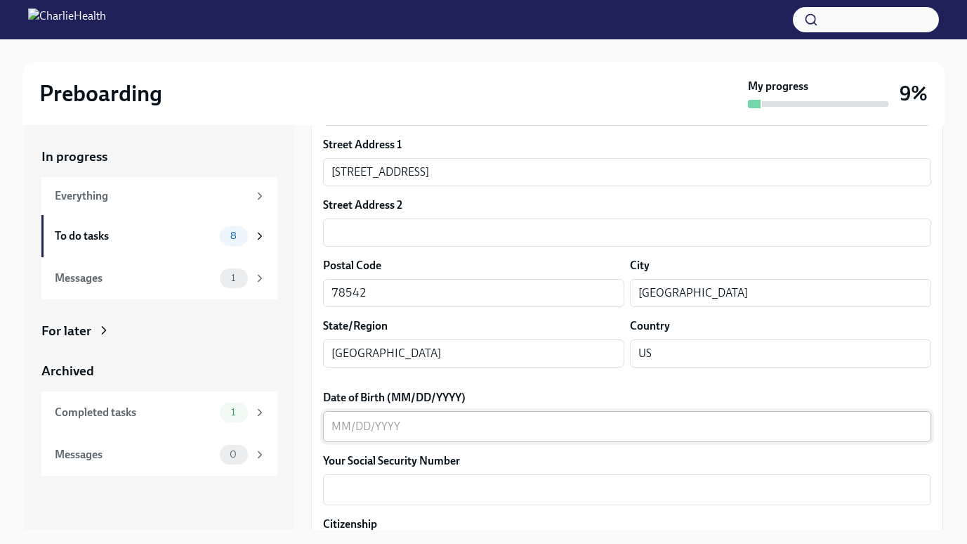
drag, startPoint x: 541, startPoint y: 410, endPoint x: 534, endPoint y: 416, distance: 8.9
click at [534, 416] on div "Date of Birth (MM/DD/YYYY) x ​" at bounding box center [627, 416] width 608 height 52
click at [534, 416] on div "x ​" at bounding box center [627, 426] width 608 height 31
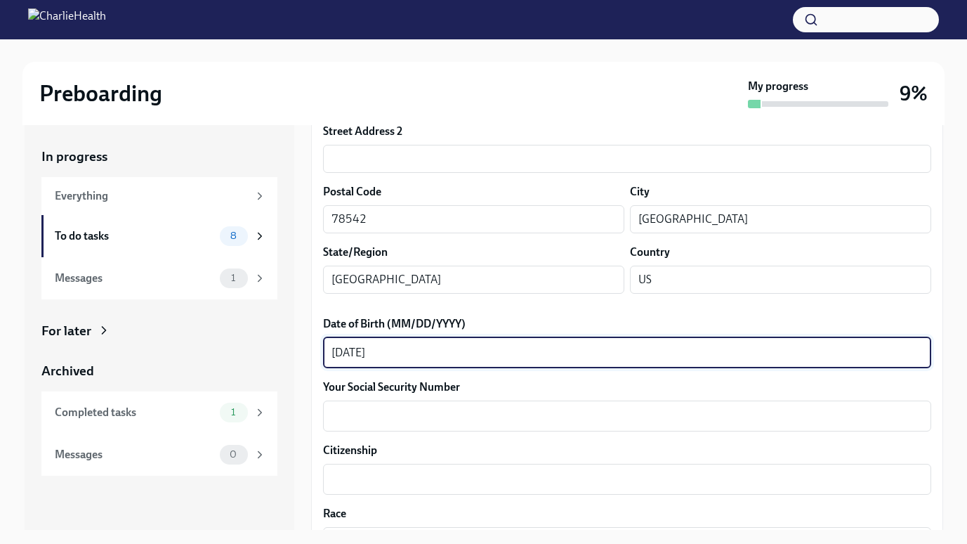
scroll to position [476, 0]
type textarea "[DATE]"
click at [520, 421] on textarea "Your Social Security Number" at bounding box center [626, 415] width 591 height 17
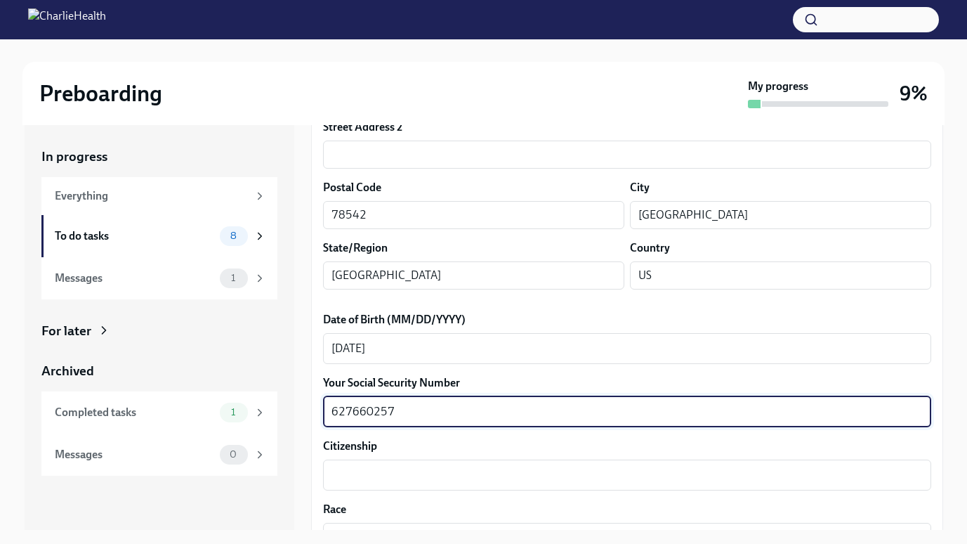
scroll to position [480, 0]
type textarea "627660257"
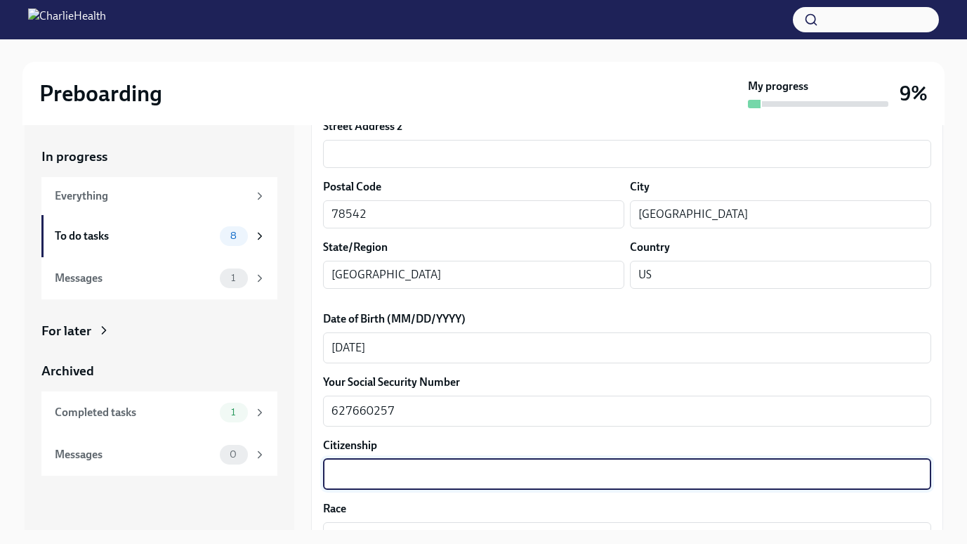
click at [494, 466] on textarea "Citizenship" at bounding box center [626, 474] width 591 height 17
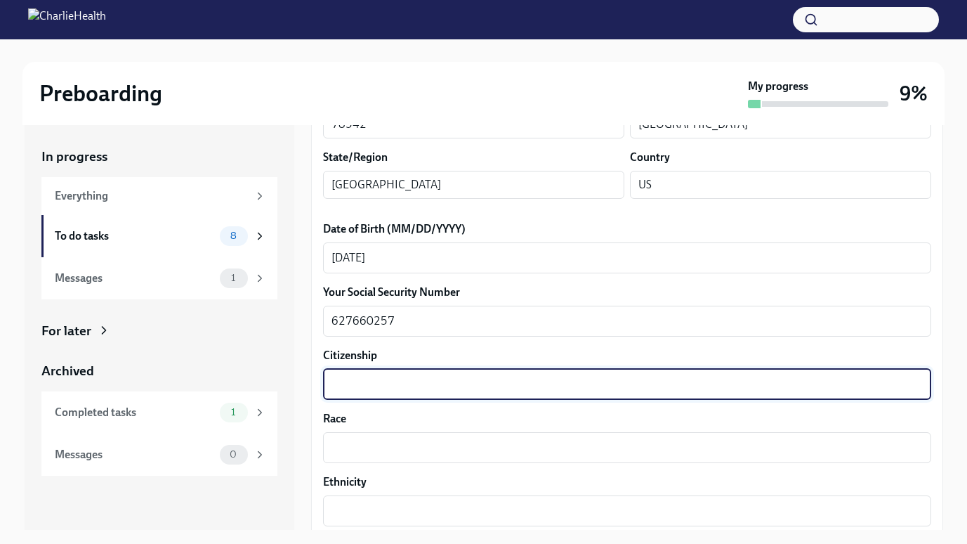
scroll to position [572, 0]
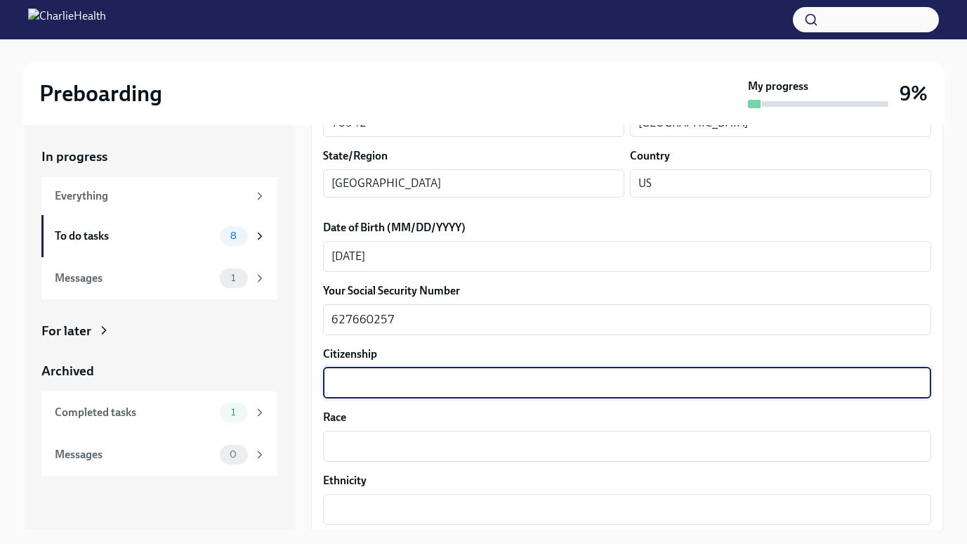
type textarea "u"
type textarea "[DEMOGRAPHIC_DATA] Citizen"
click at [456, 449] on textarea "Race" at bounding box center [626, 445] width 591 height 17
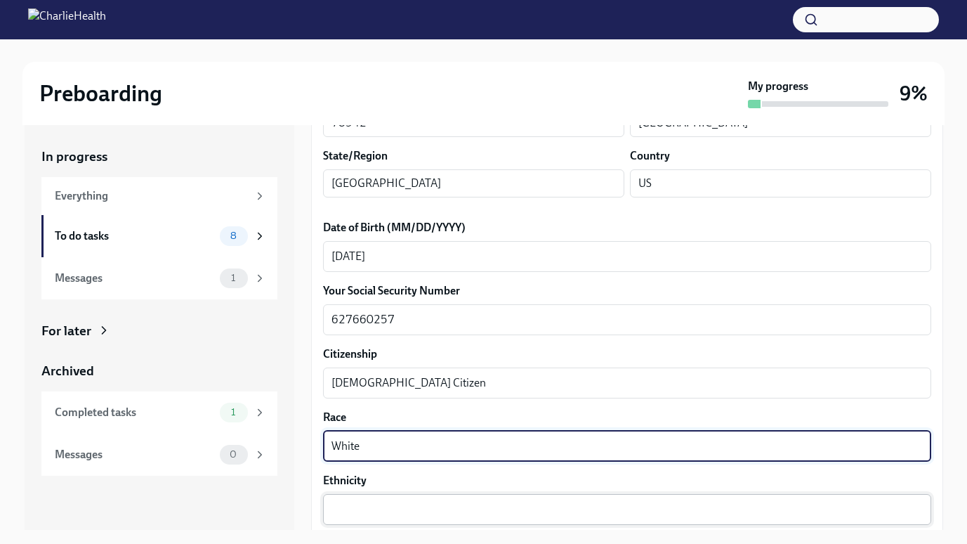
type textarea "White"
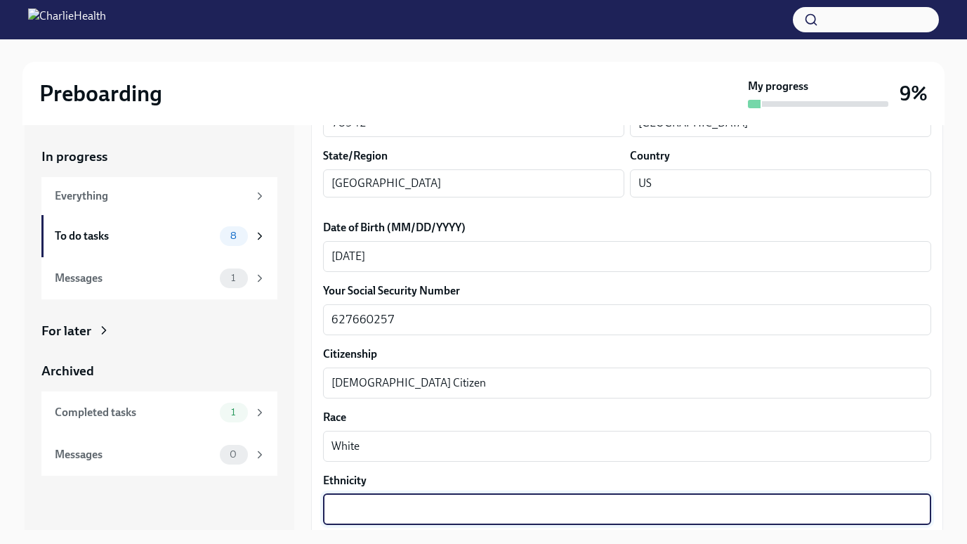
click at [413, 504] on textarea "Ethnicity" at bounding box center [626, 509] width 591 height 17
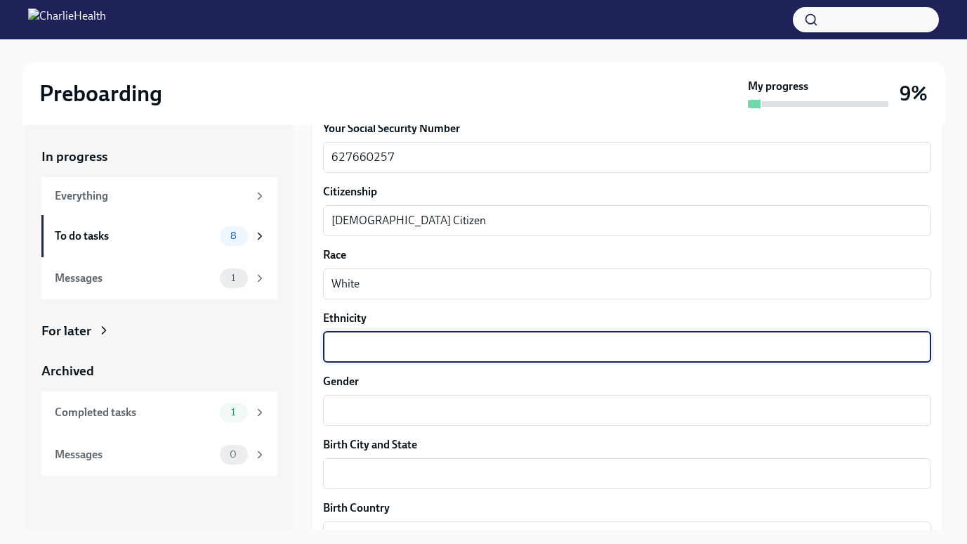
scroll to position [735, 0]
type textarea "[DEMOGRAPHIC_DATA]"
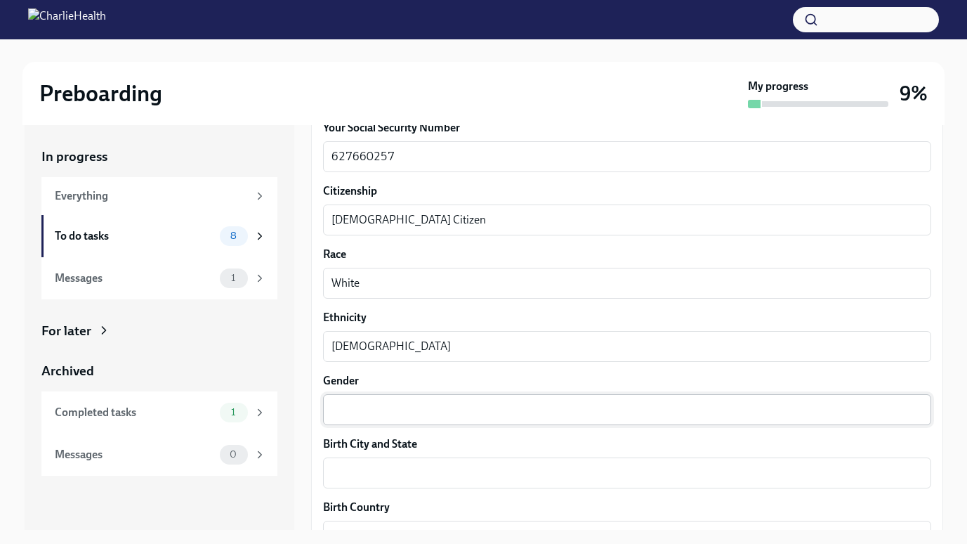
click at [378, 394] on div "x ​" at bounding box center [627, 409] width 608 height 31
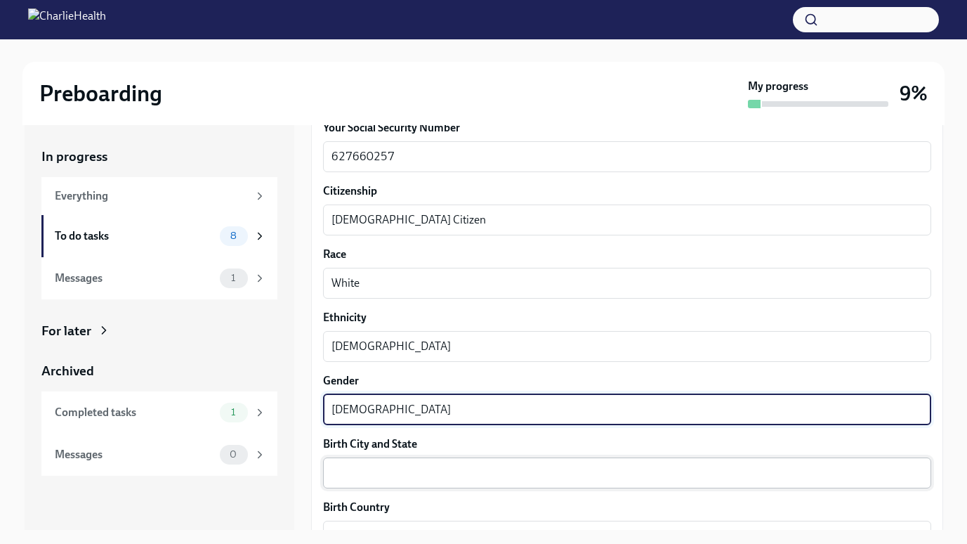
type textarea "[DEMOGRAPHIC_DATA]"
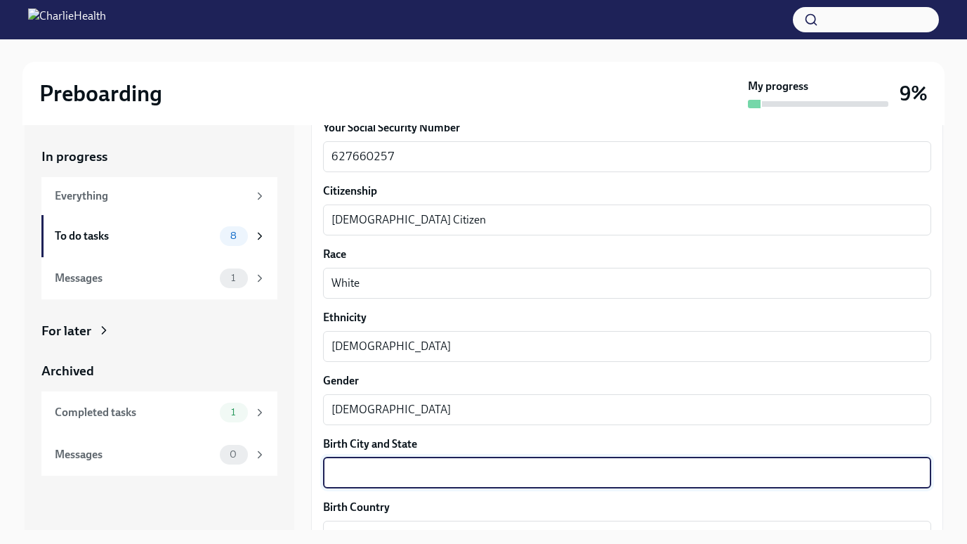
click at [367, 478] on textarea "Birth City and State" at bounding box center [626, 472] width 591 height 17
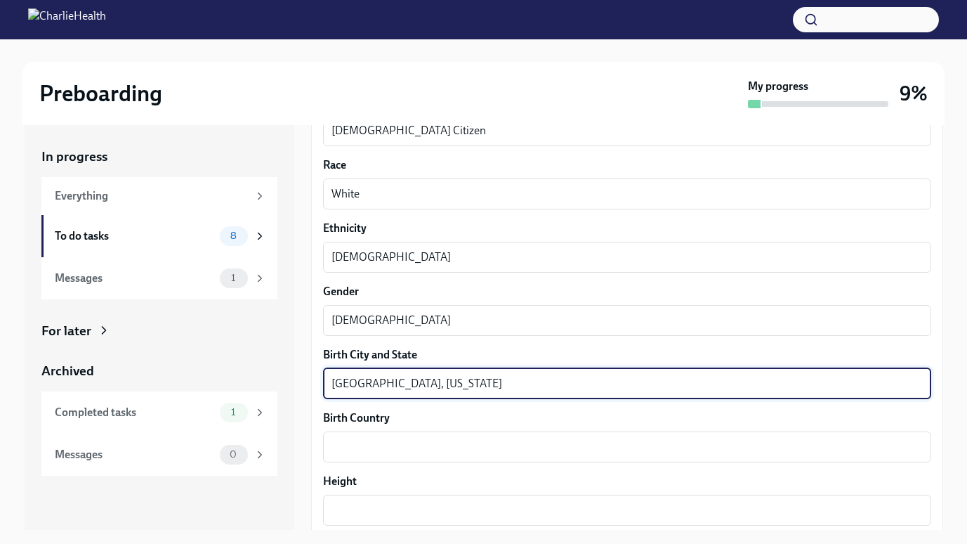
scroll to position [828, 0]
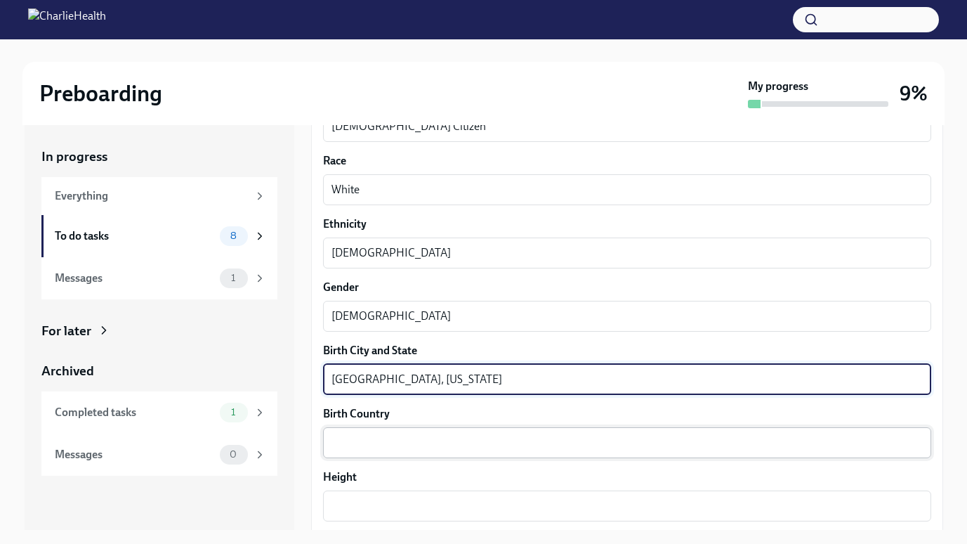
type textarea "[GEOGRAPHIC_DATA], [US_STATE]"
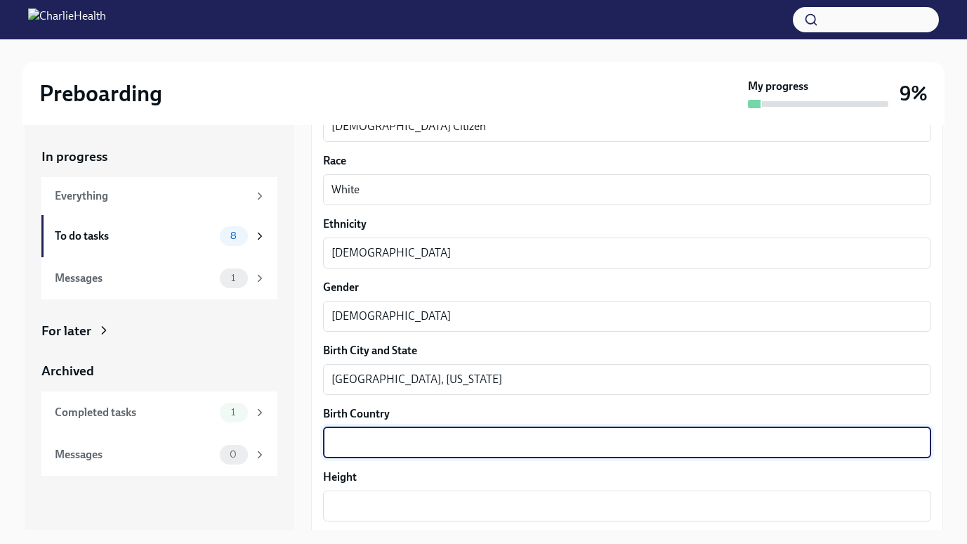
click at [364, 435] on textarea "Birth Country" at bounding box center [626, 442] width 591 height 17
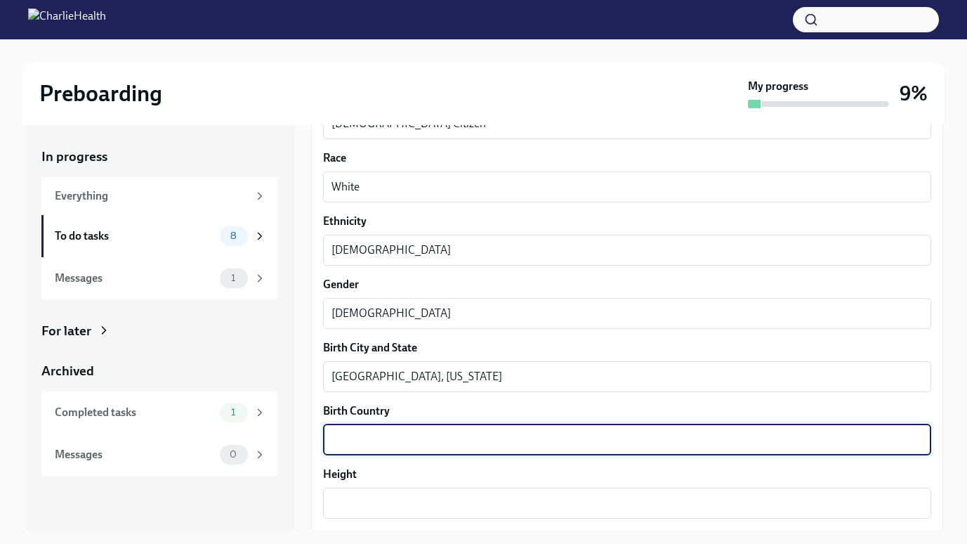
scroll to position [831, 0]
type textarea "U.S"
click at [353, 516] on div "x ​" at bounding box center [627, 502] width 608 height 31
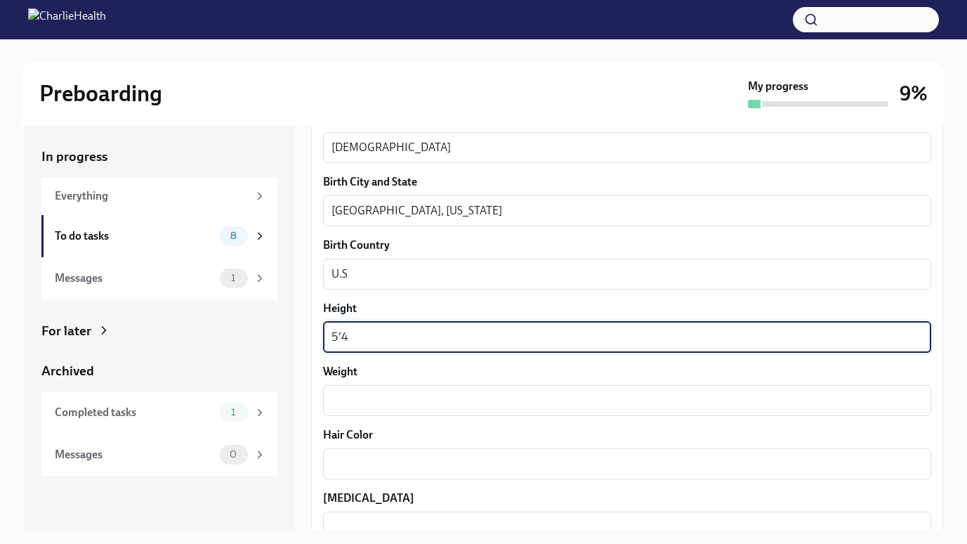
scroll to position [997, 0]
type textarea "5'4"
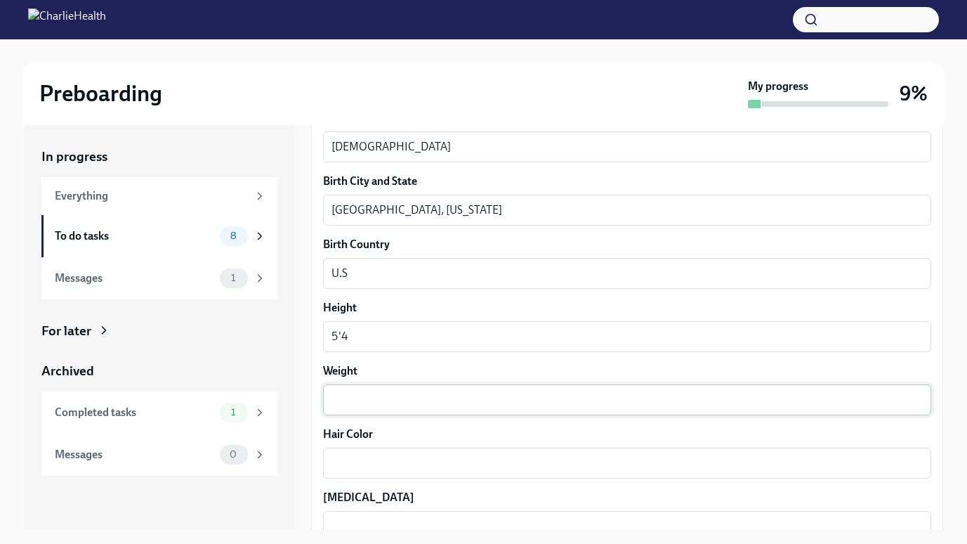
drag, startPoint x: 357, startPoint y: 383, endPoint x: 367, endPoint y: 402, distance: 22.0
click at [367, 402] on div "Weight x ​" at bounding box center [627, 389] width 608 height 52
click at [367, 402] on textarea "Weight" at bounding box center [626, 399] width 591 height 17
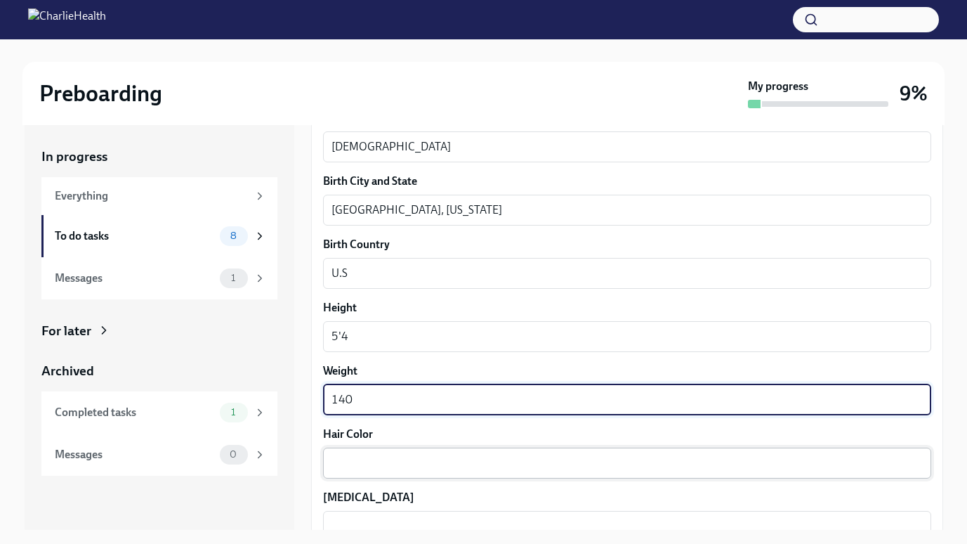
type textarea "140"
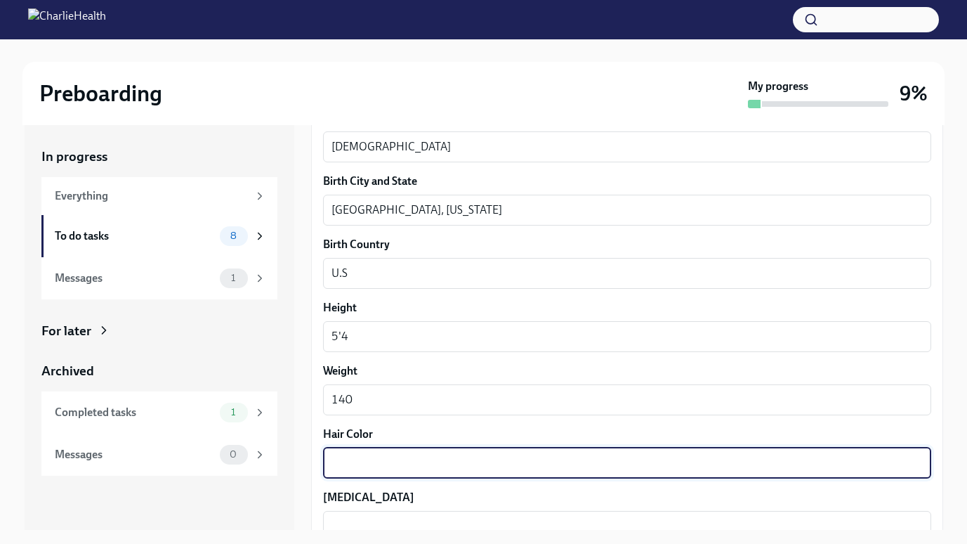
click at [367, 468] on textarea "Hair Color" at bounding box center [626, 462] width 591 height 17
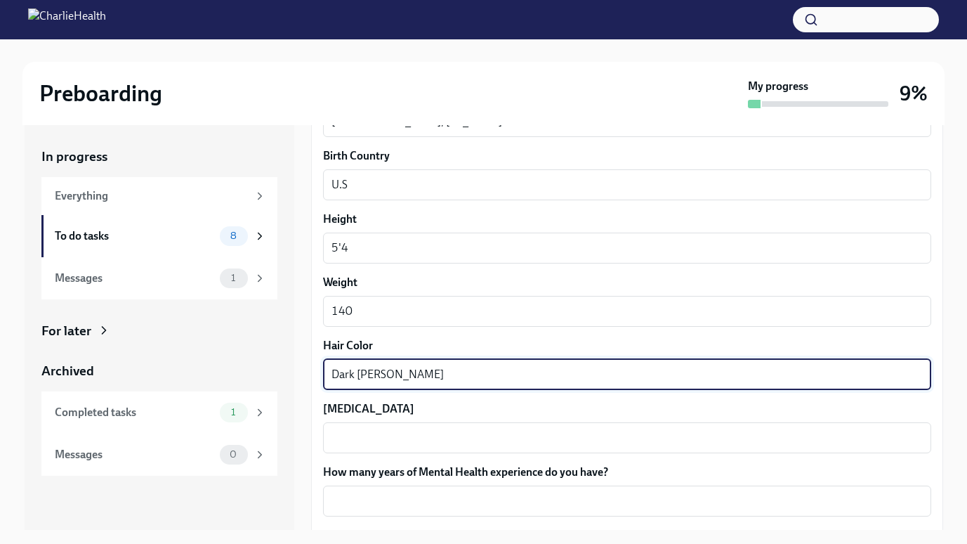
scroll to position [1086, 0]
type textarea "Dark Brown"
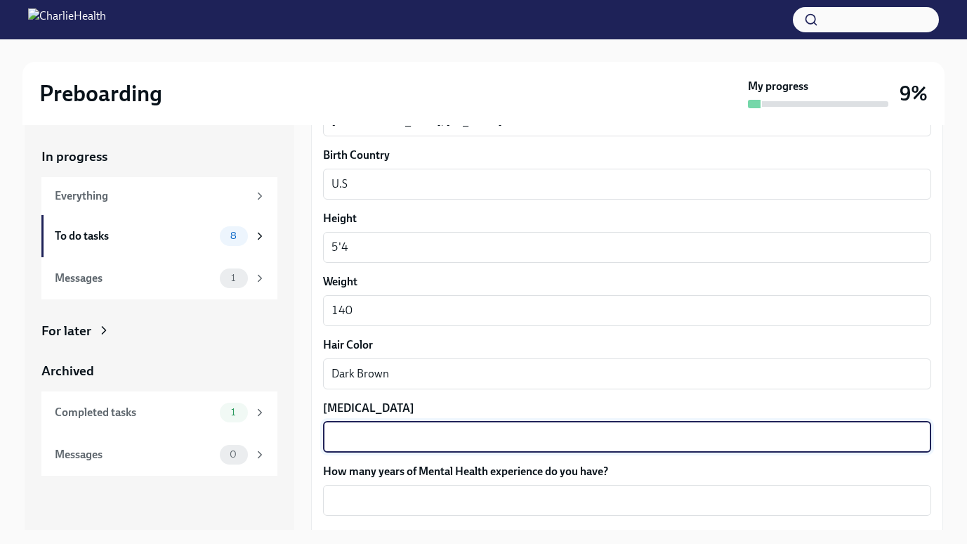
click at [370, 440] on textarea "[MEDICAL_DATA]" at bounding box center [626, 436] width 591 height 17
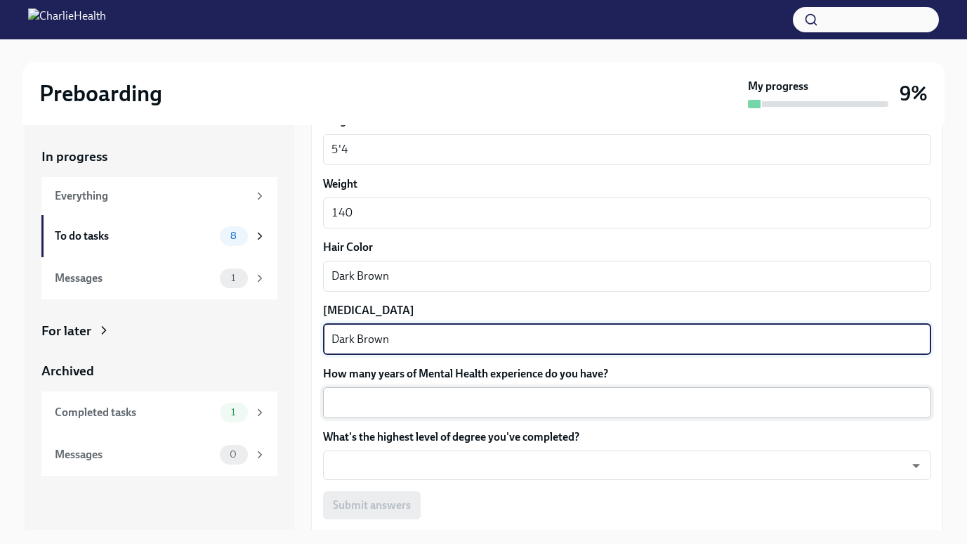
scroll to position [1185, 0]
type textarea "Dark Brown"
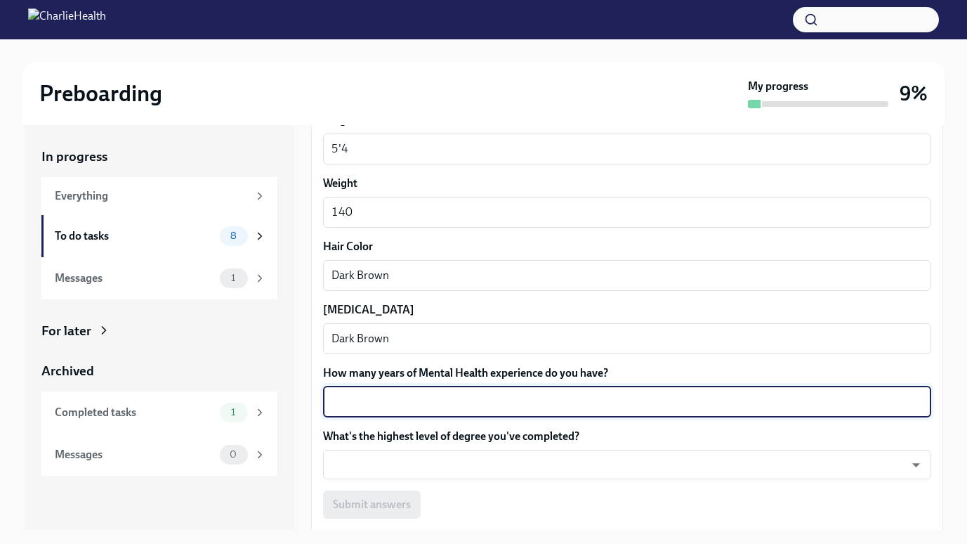
click at [381, 410] on textarea "How many years of Mental Health experience do you have?" at bounding box center [626, 401] width 591 height 17
type textarea "3"
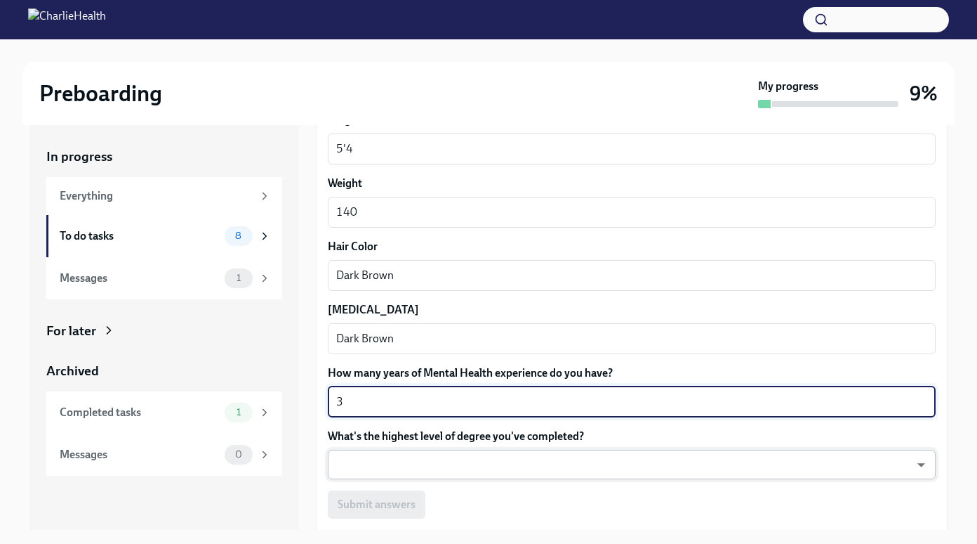
click at [369, 471] on body "Preboarding My progress 9% In progress Everything To do tasks 8 Messages 1 For …" at bounding box center [488, 284] width 977 height 569
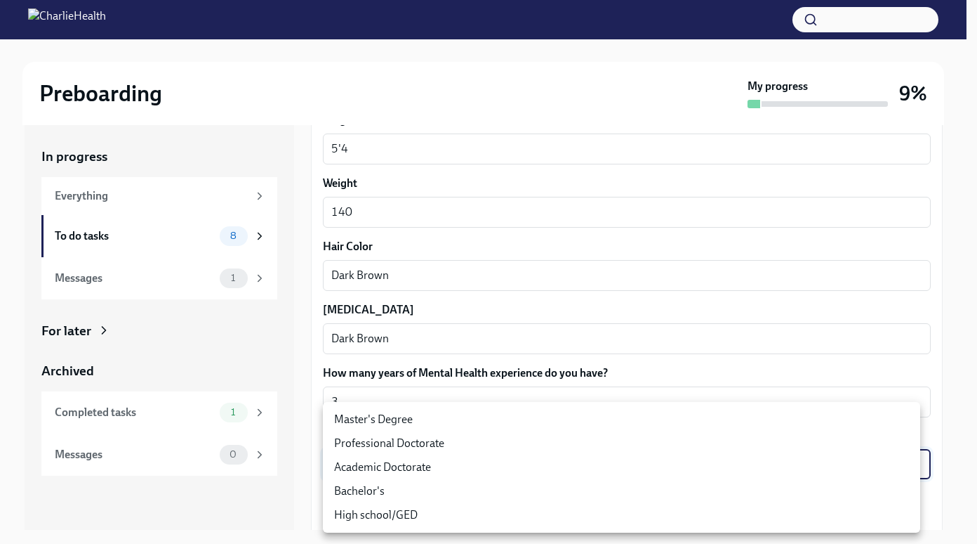
click at [386, 423] on li "Master's Degree" at bounding box center [622, 419] width 598 height 24
type input "2vBr-ghkD"
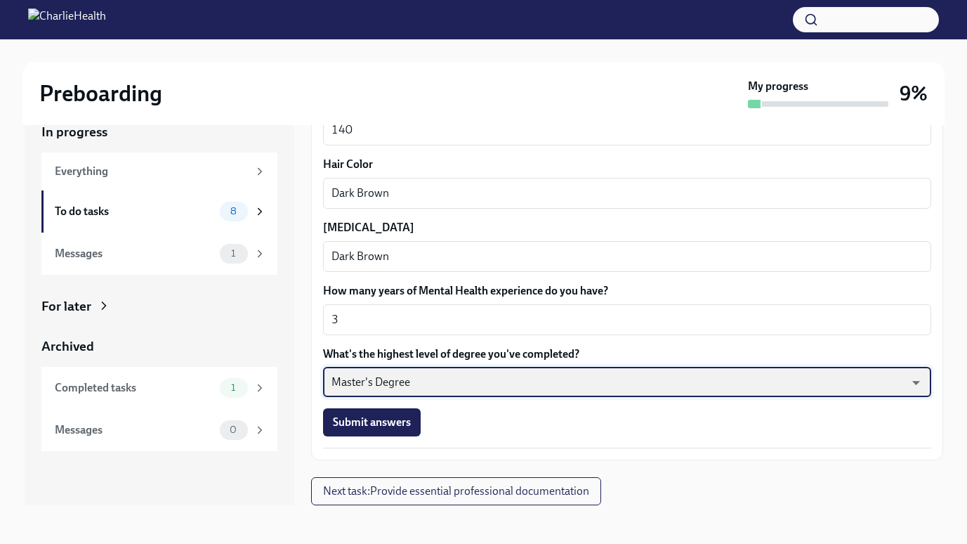
scroll to position [25, 0]
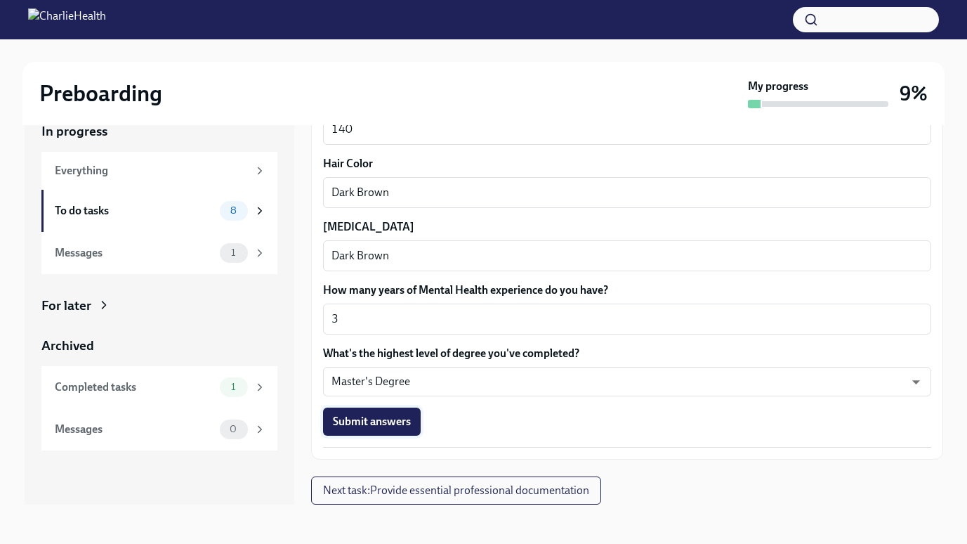
click at [394, 421] on span "Submit answers" at bounding box center [372, 421] width 78 height 14
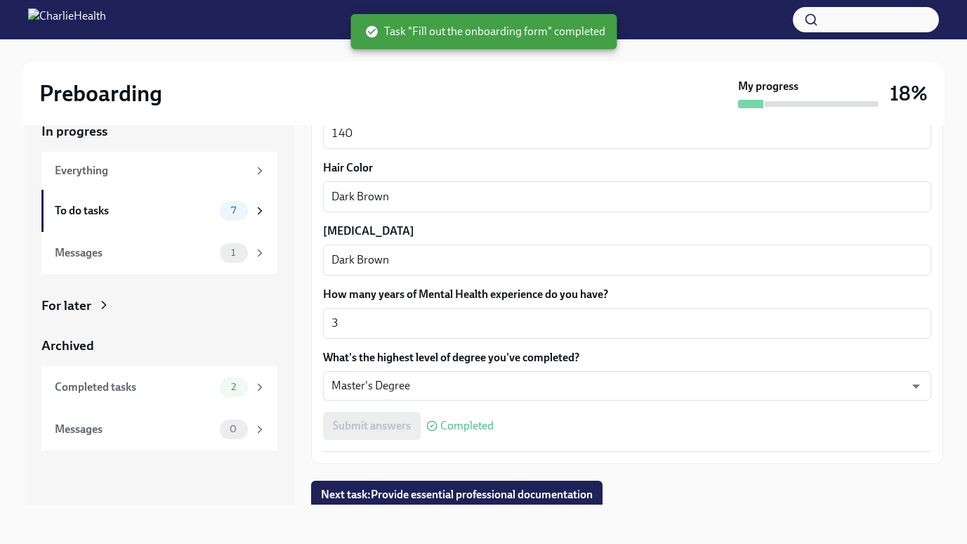
scroll to position [1242, 0]
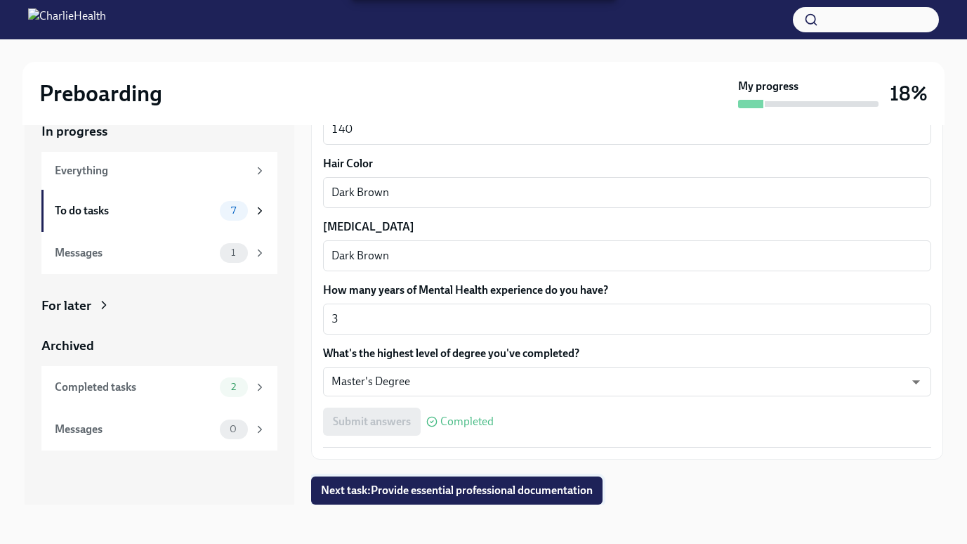
click at [476, 494] on span "Next task : Provide essential professional documentation" at bounding box center [457, 490] width 272 height 14
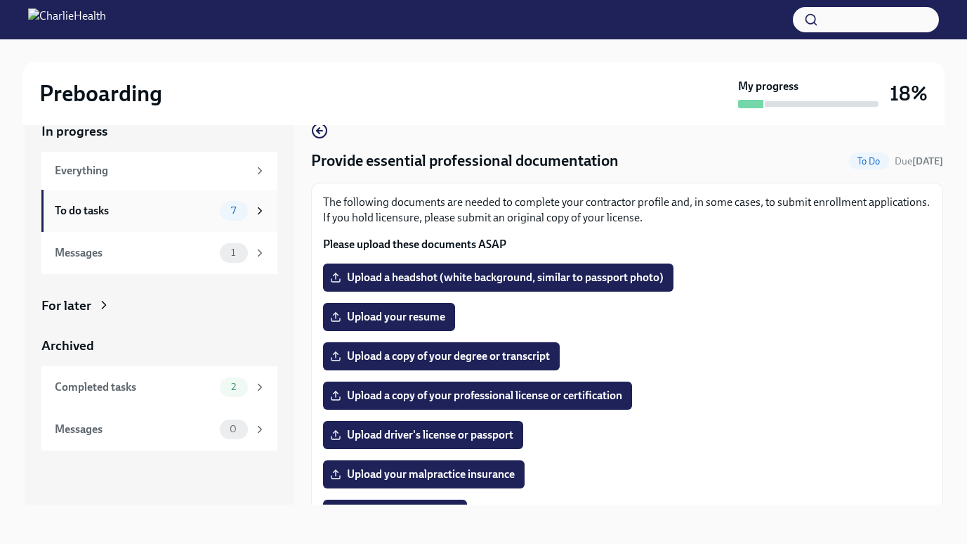
click at [136, 203] on div "To do tasks" at bounding box center [134, 210] width 159 height 15
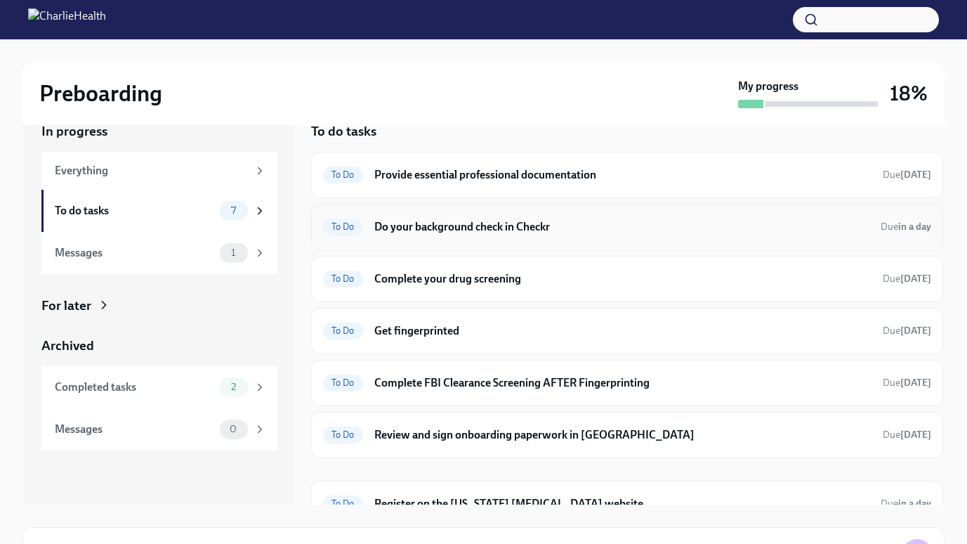
scroll to position [1, 0]
click at [456, 226] on h6 "Do your background check in Checkr" at bounding box center [621, 225] width 495 height 15
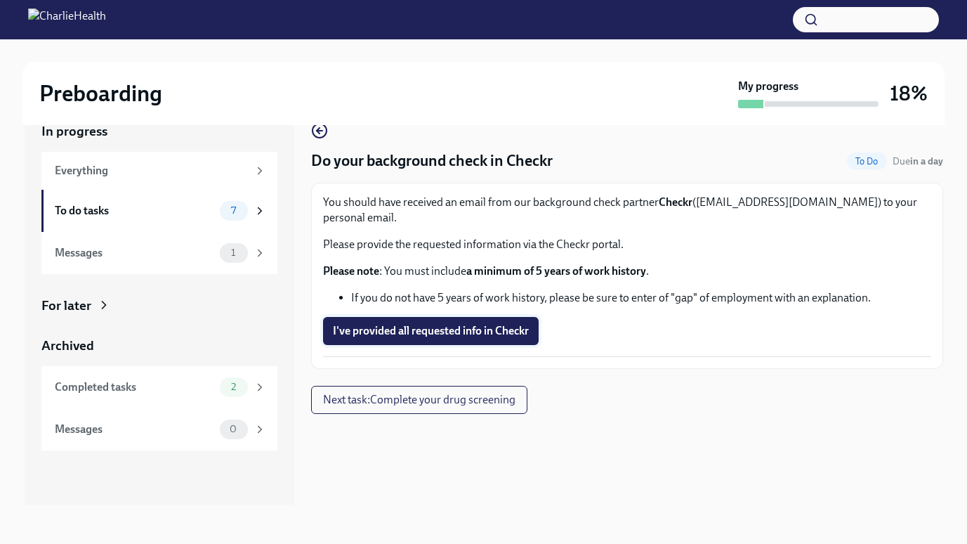
click at [463, 324] on span "I've provided all requested info in Checkr" at bounding box center [431, 331] width 196 height 14
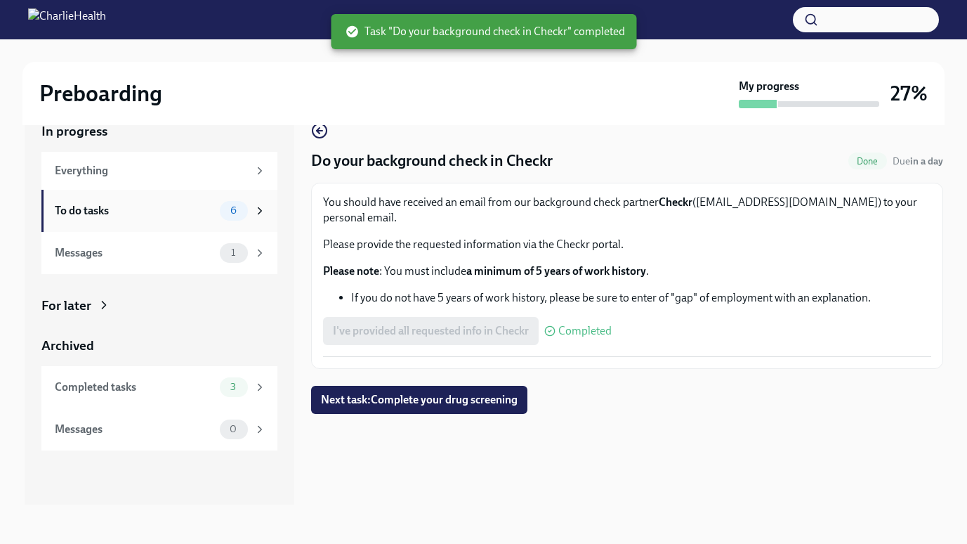
click at [153, 220] on div "To do tasks 6" at bounding box center [160, 211] width 211 height 20
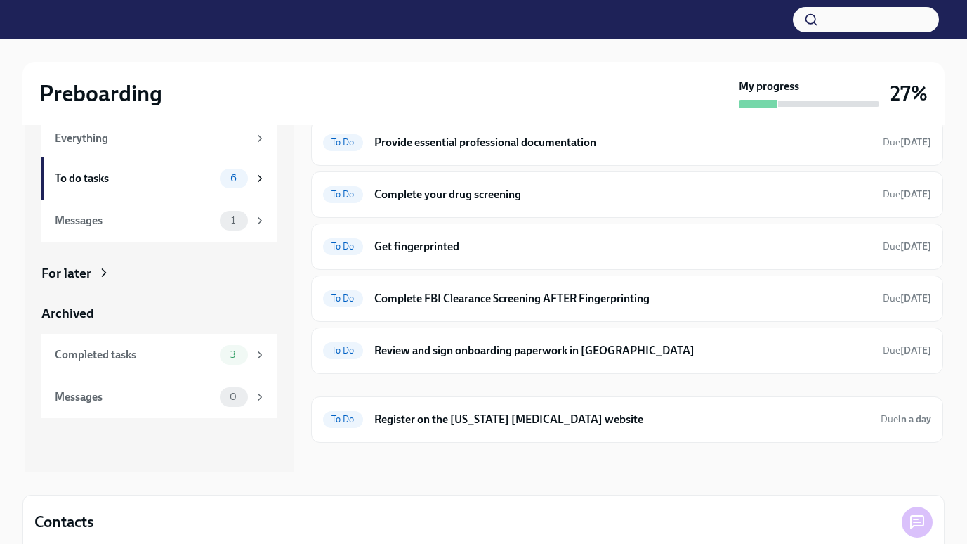
scroll to position [58, 0]
click at [414, 429] on div "To Do Register on the [US_STATE] [MEDICAL_DATA] website Due in a day" at bounding box center [627, 418] width 608 height 22
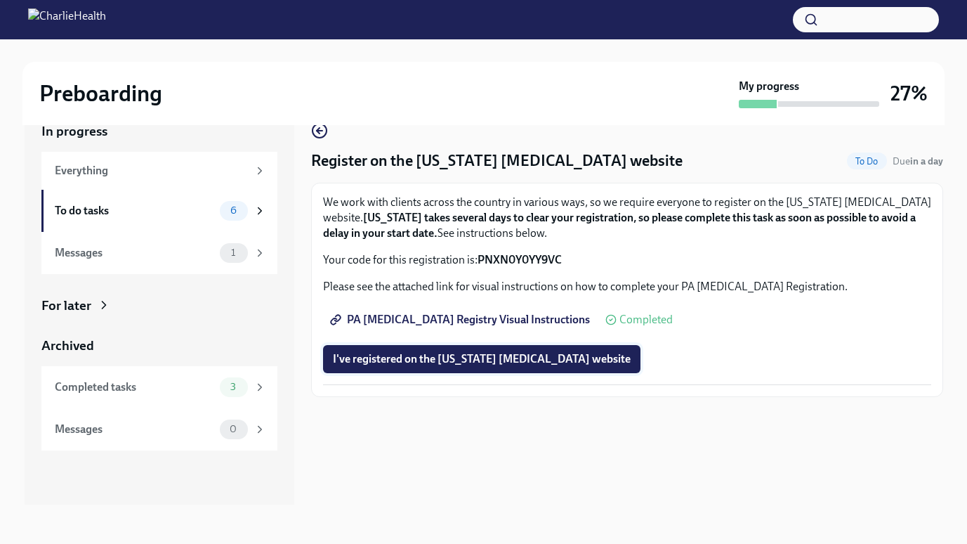
click at [421, 360] on span "I've registered on the [US_STATE] [MEDICAL_DATA] website" at bounding box center [482, 359] width 298 height 14
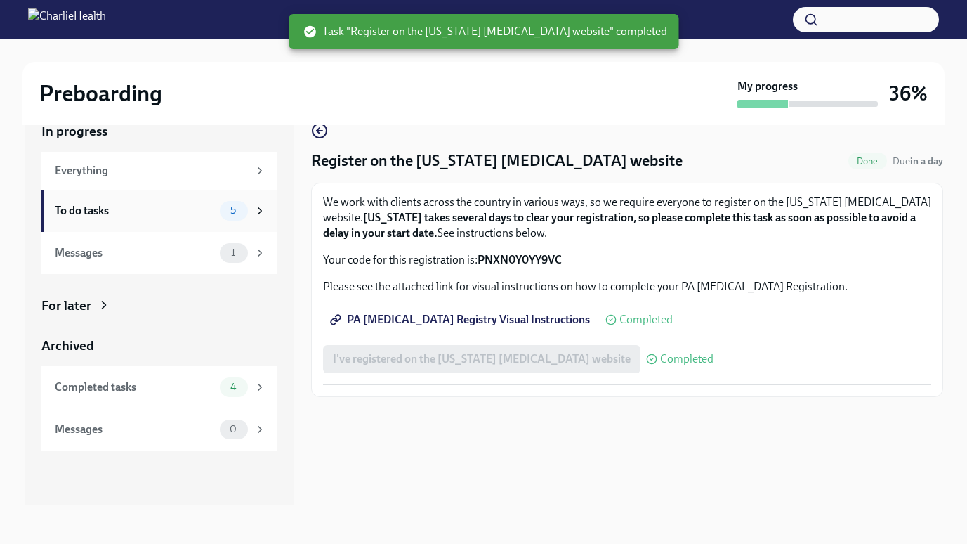
click at [153, 201] on div "To do tasks 5" at bounding box center [160, 211] width 211 height 20
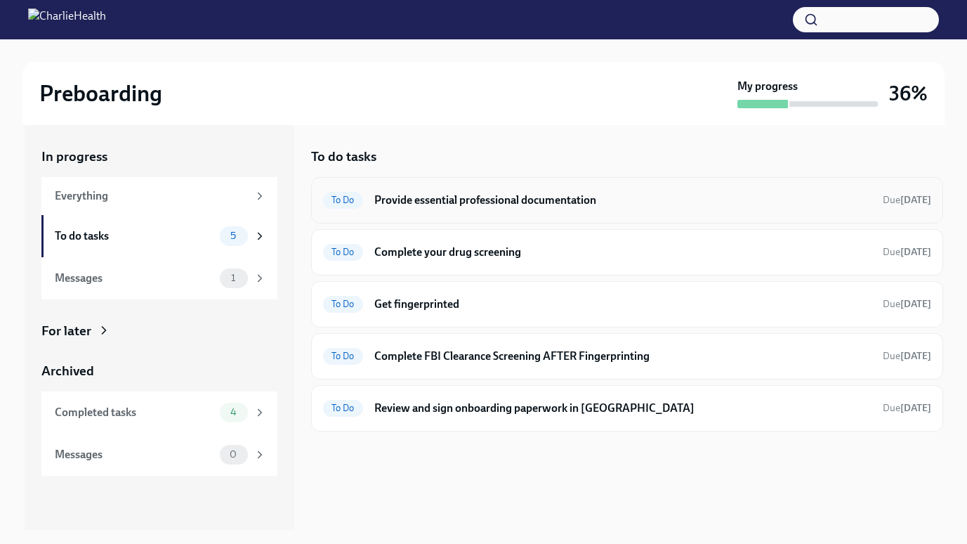
click at [459, 202] on h6 "Provide essential professional documentation" at bounding box center [622, 199] width 497 height 15
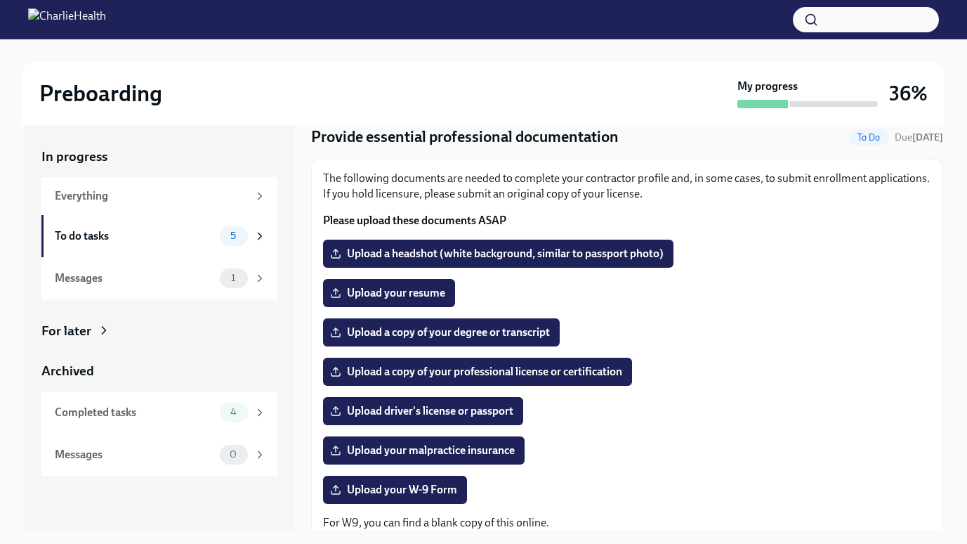
scroll to position [230, 0]
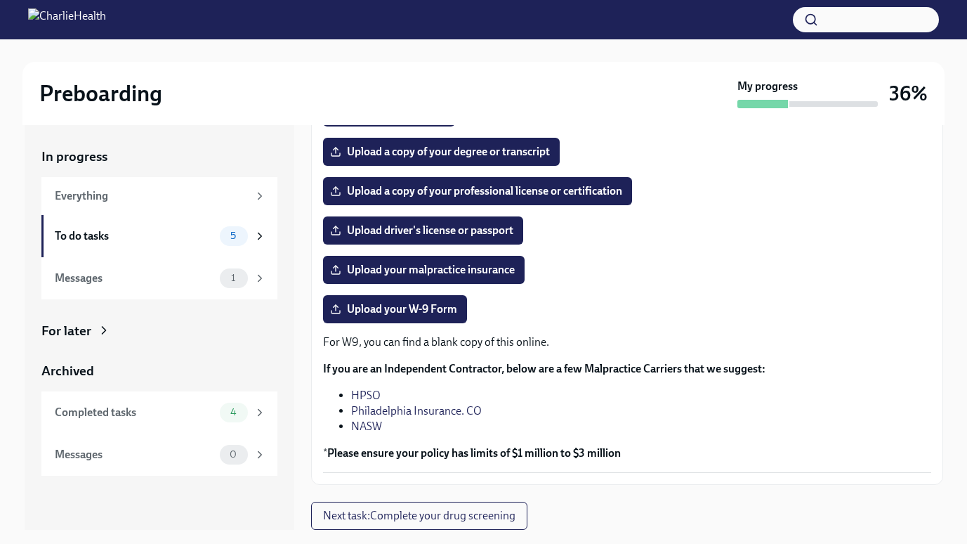
click at [357, 393] on link "HPSO" at bounding box center [365, 394] width 29 height 13
click at [388, 410] on link "Philadelphia Insurance. CO" at bounding box center [416, 410] width 131 height 13
